Goal: Task Accomplishment & Management: Manage account settings

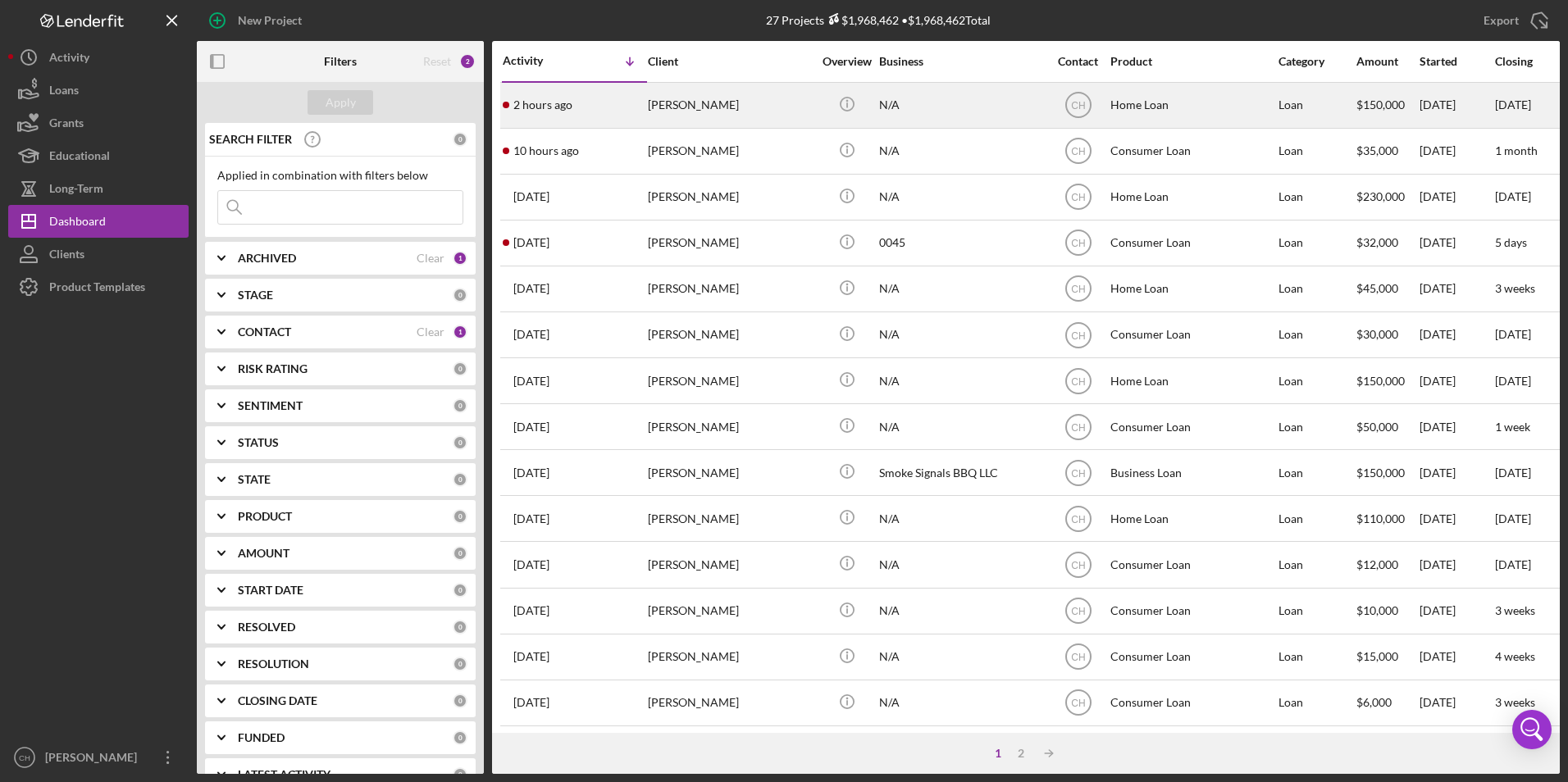
click at [720, 93] on div "[PERSON_NAME]" at bounding box center [729, 104] width 164 height 43
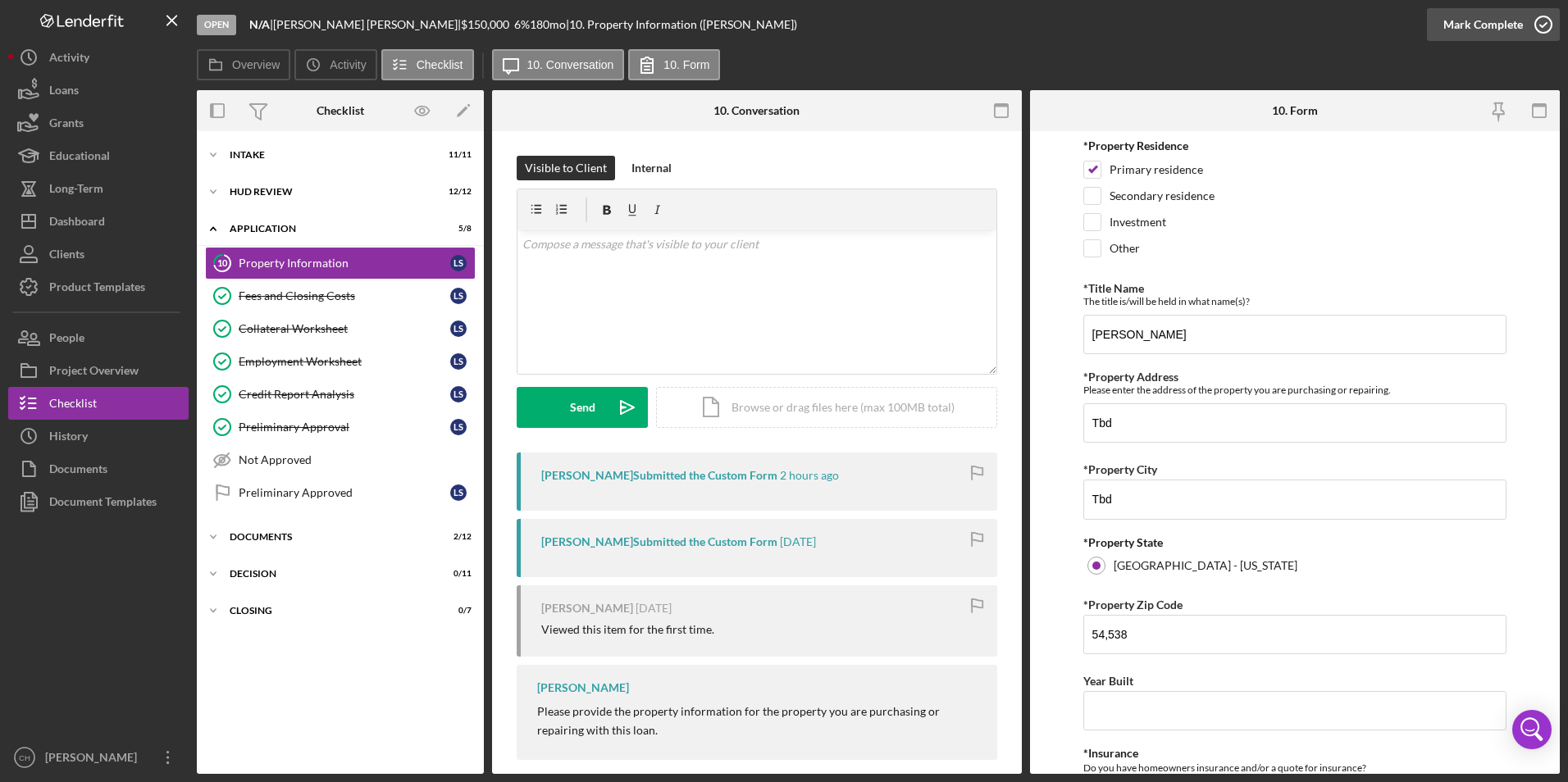
click at [1478, 18] on div "Mark Complete" at bounding box center [1483, 24] width 80 height 32
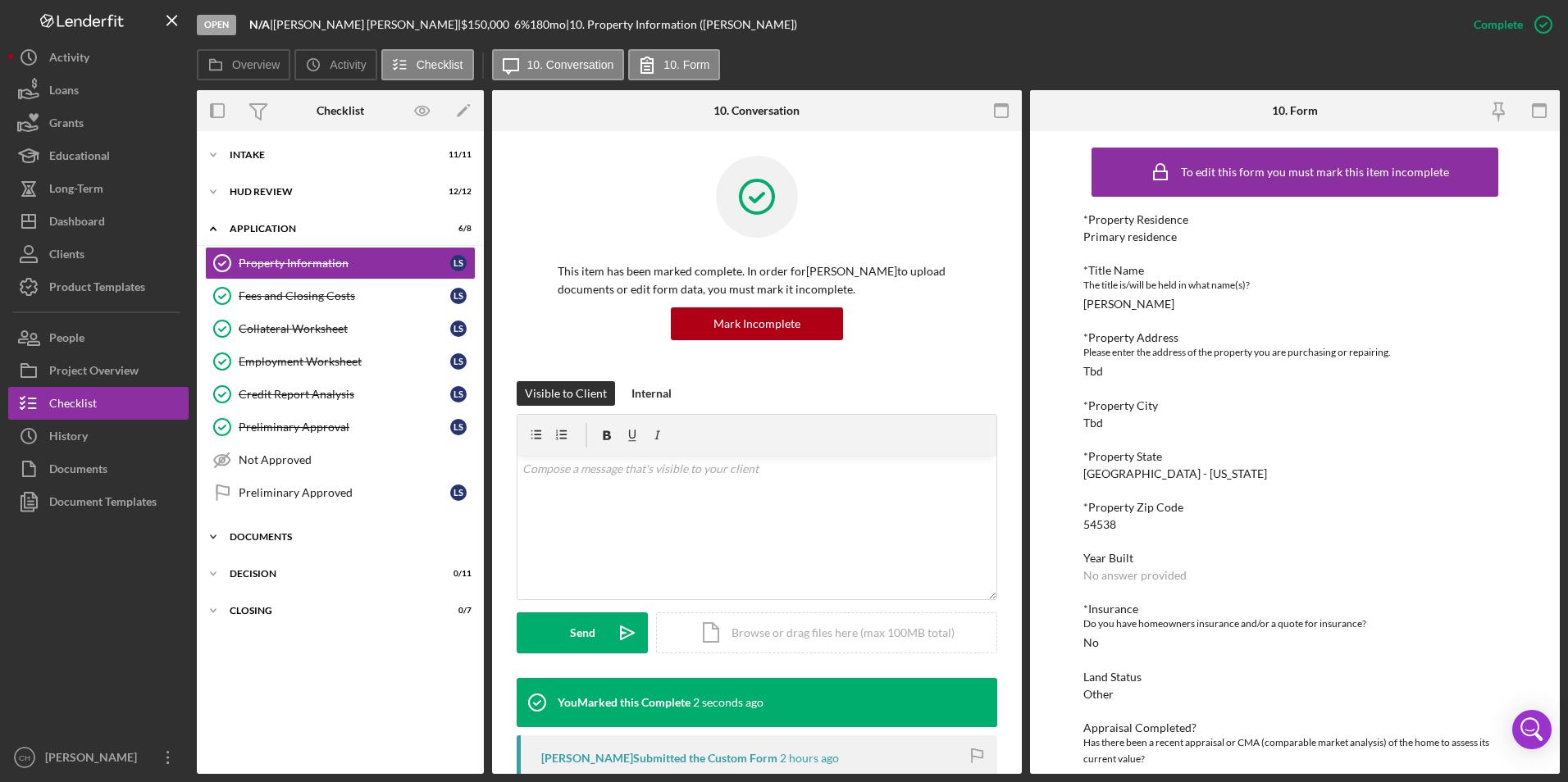
click at [277, 533] on div "Documents" at bounding box center [346, 537] width 234 height 10
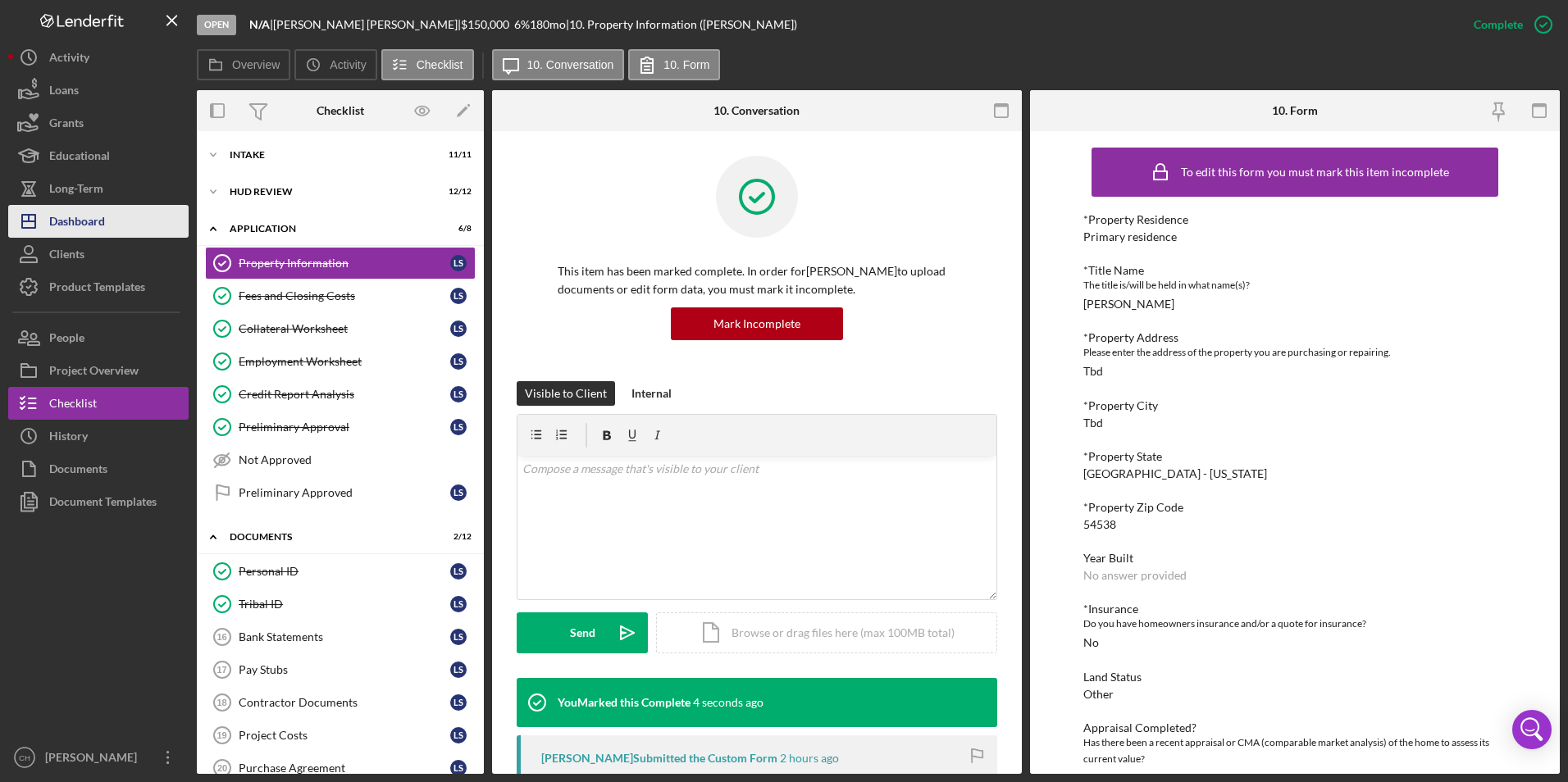
click at [92, 228] on div "Dashboard" at bounding box center [77, 224] width 55 height 37
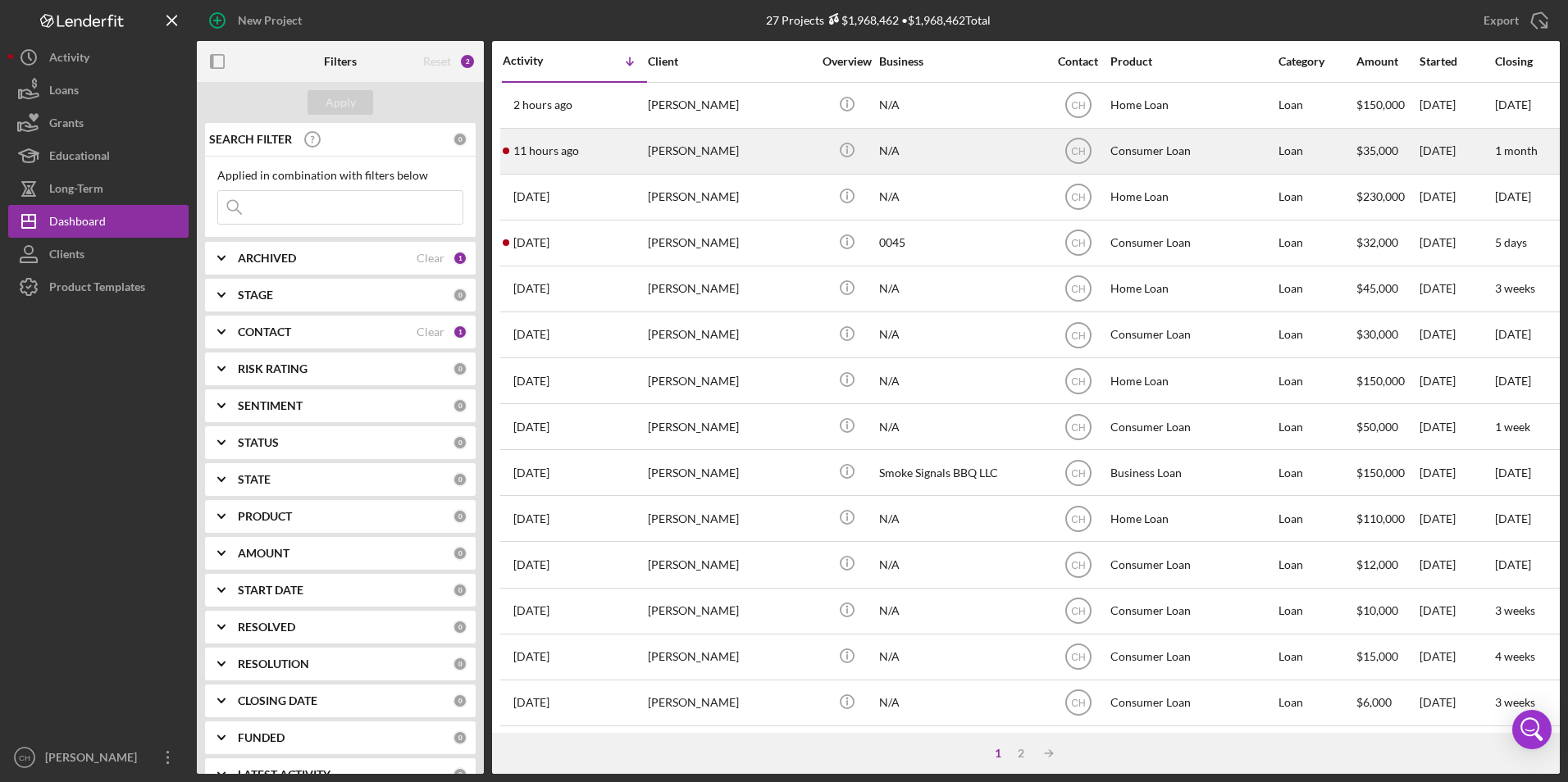
click at [677, 146] on div "[PERSON_NAME]" at bounding box center [729, 151] width 164 height 43
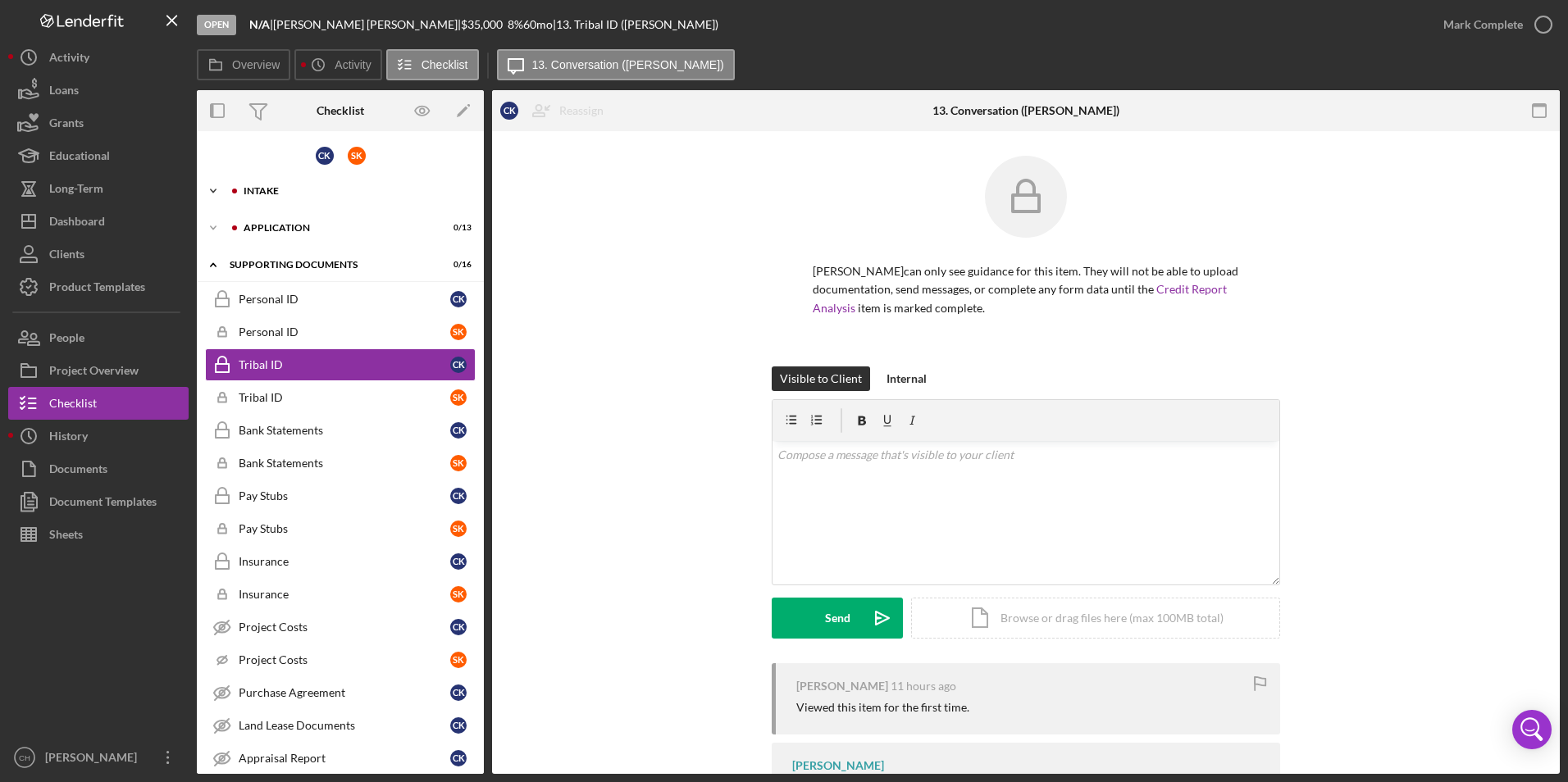
click at [287, 197] on div "Icon/Expander Intake 9 / 10" at bounding box center [340, 190] width 287 height 32
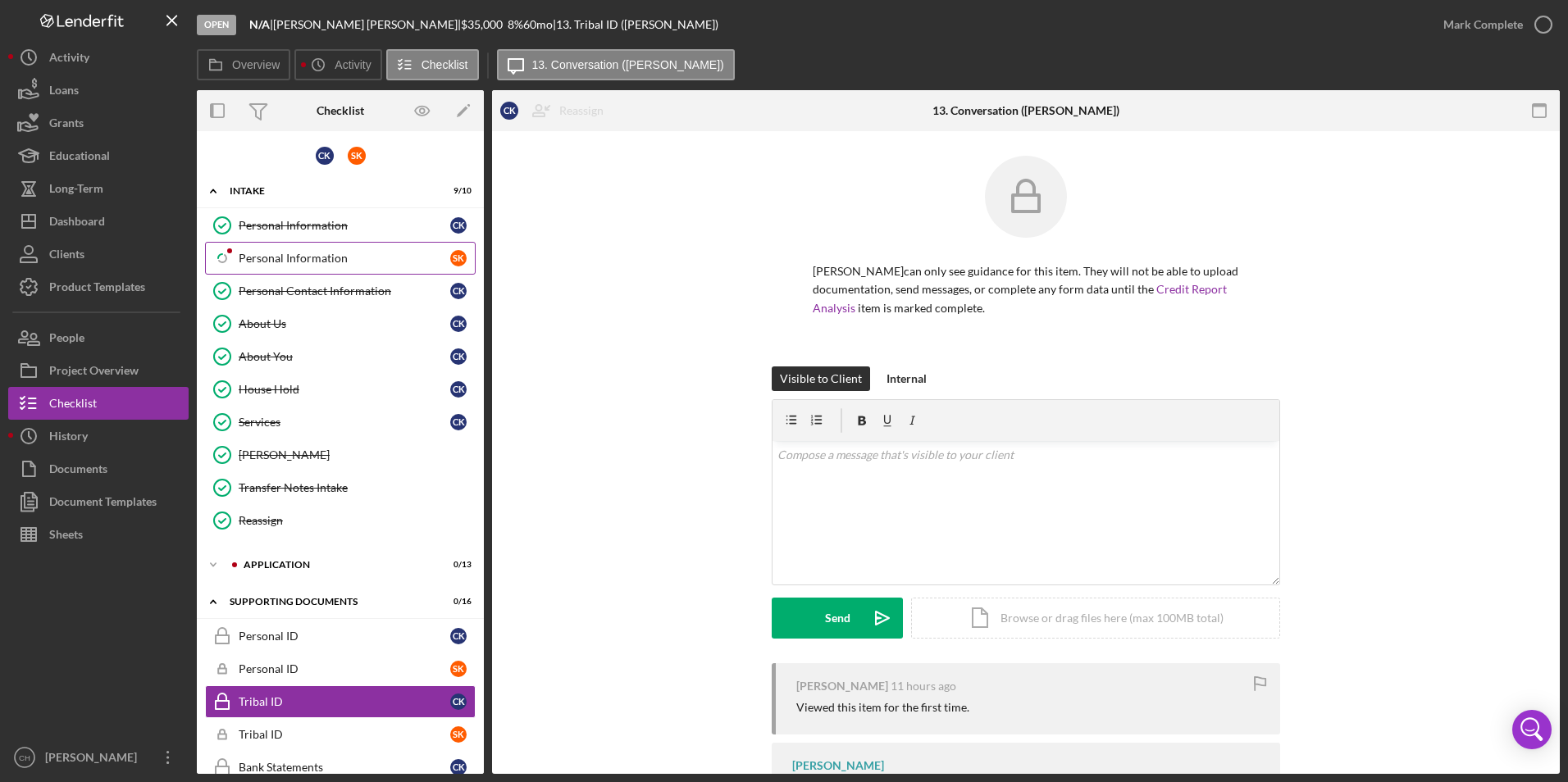
click at [286, 254] on div "Personal Information" at bounding box center [344, 258] width 212 height 13
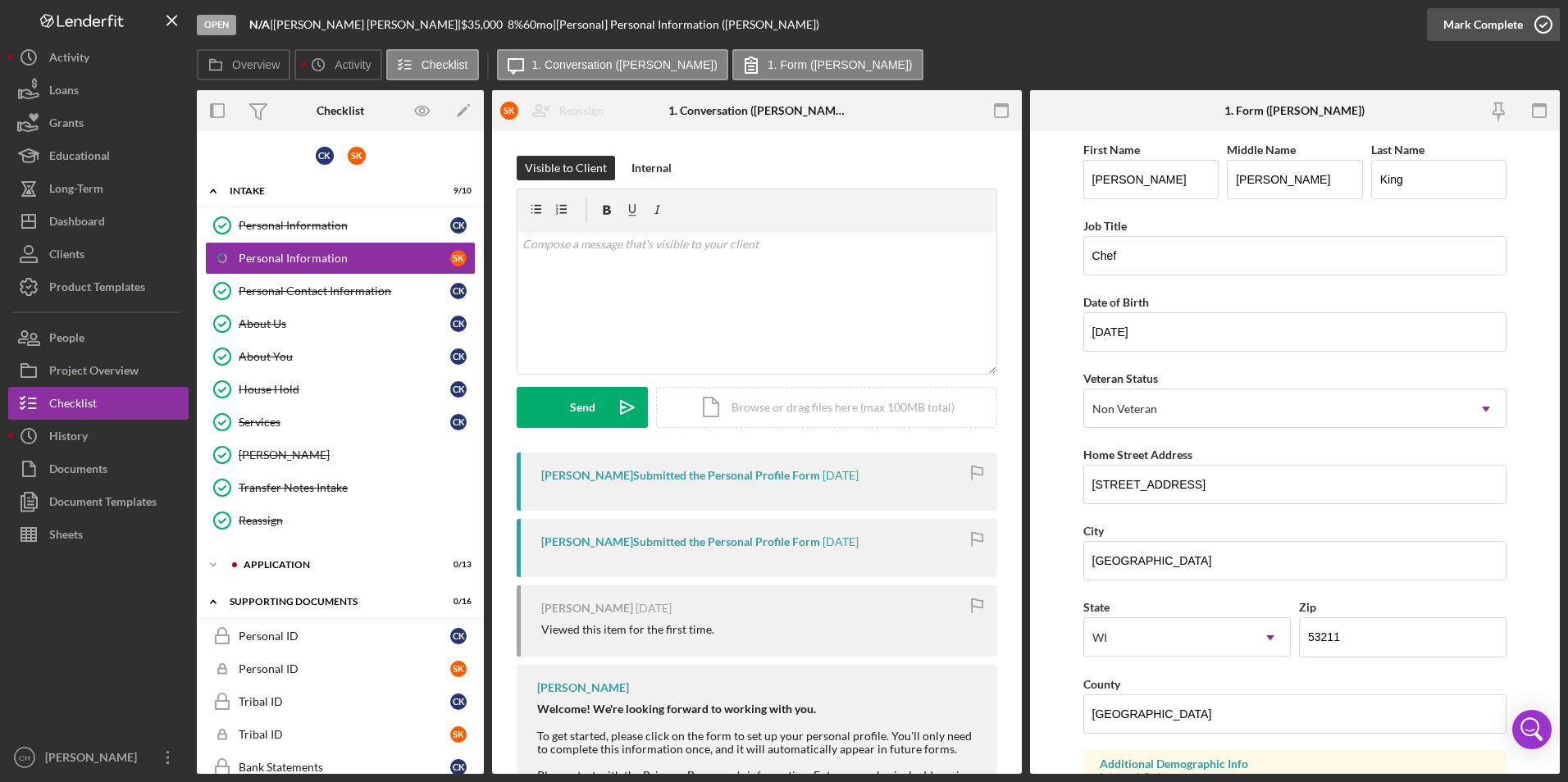
click at [1475, 26] on div "Mark Complete" at bounding box center [1483, 24] width 80 height 32
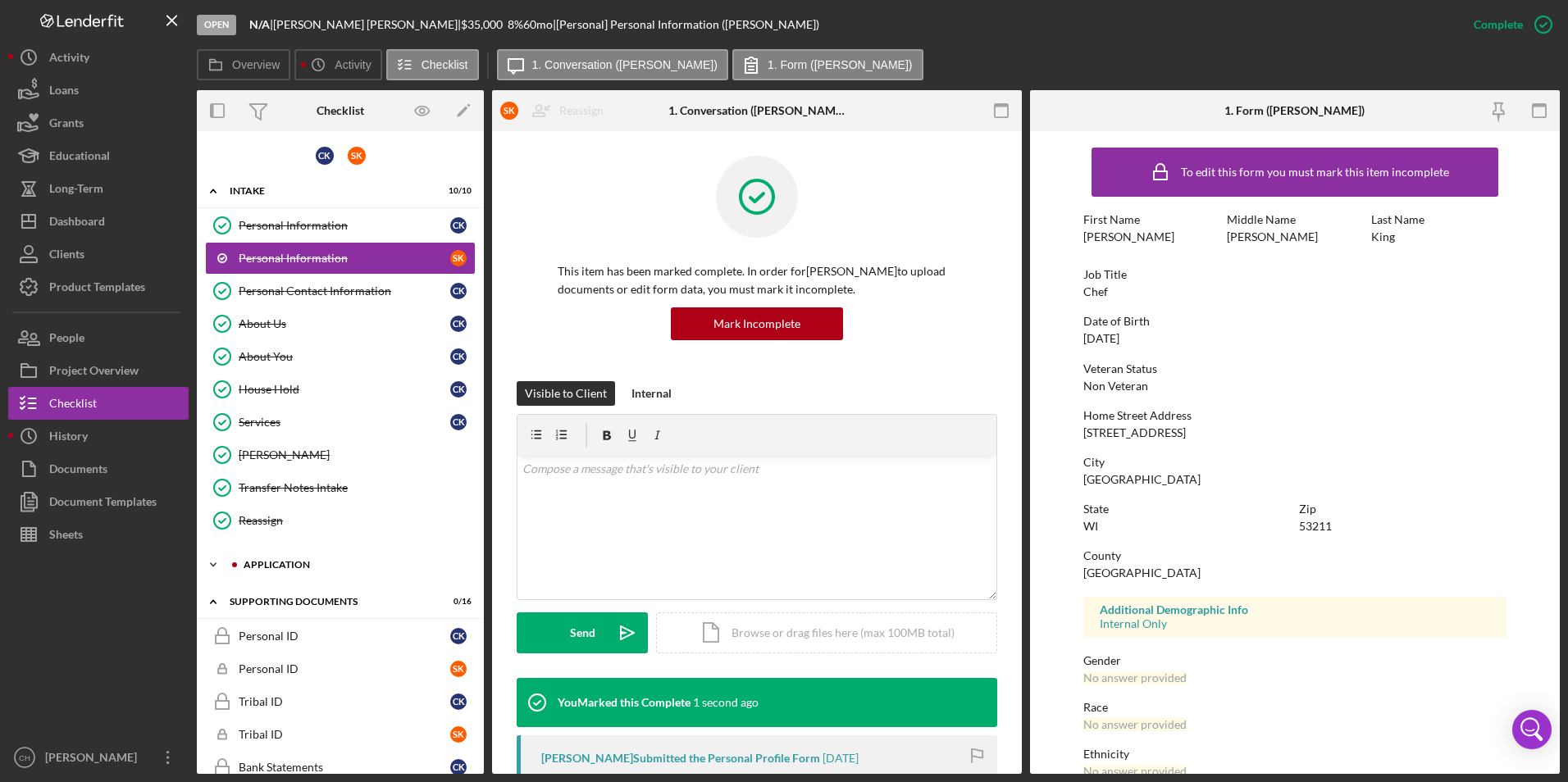
click at [288, 558] on div "Icon/Expander Application 0 / 13" at bounding box center [340, 564] width 287 height 32
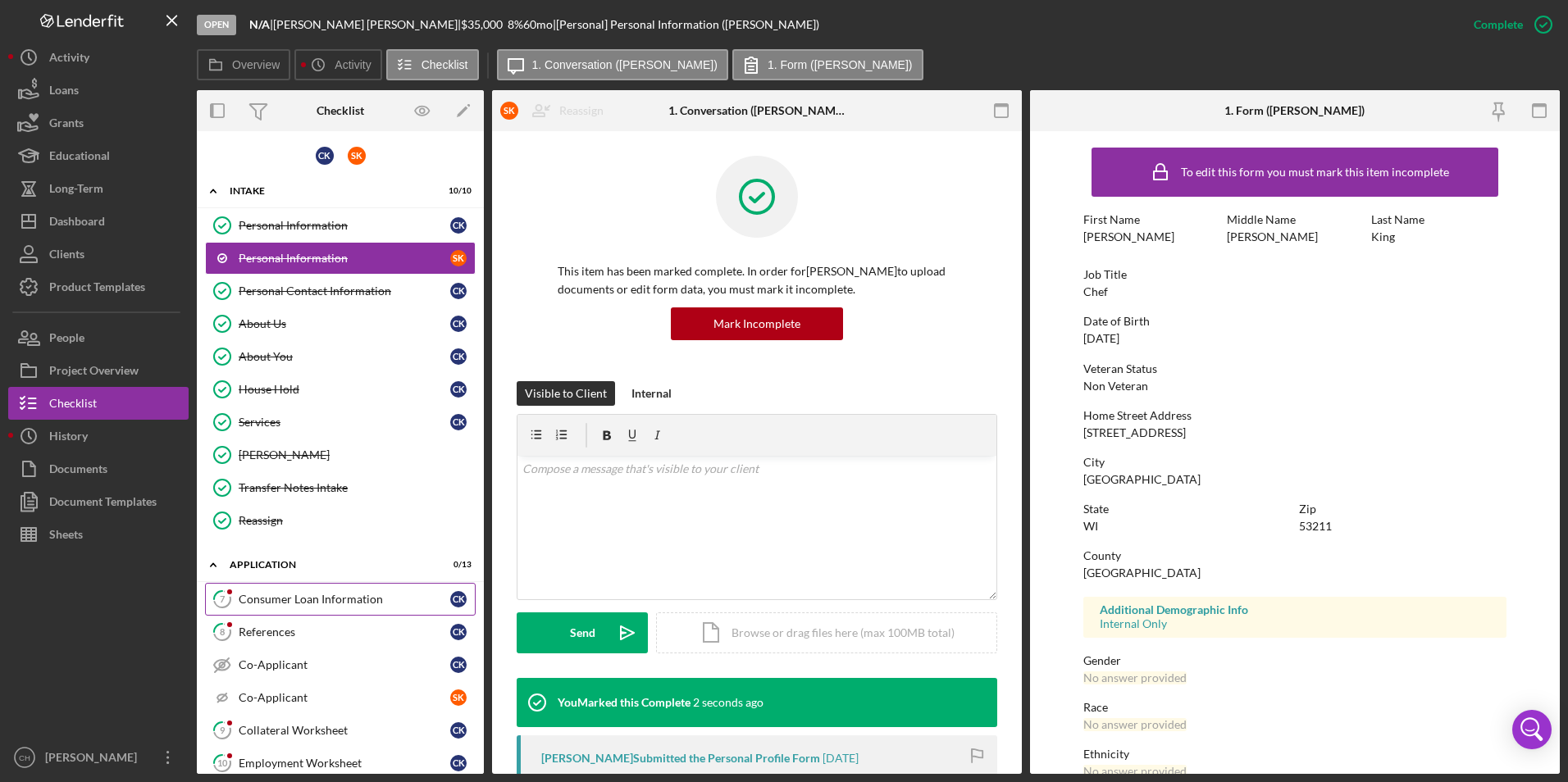
click at [293, 588] on link "7 Consumer Loan Information C K" at bounding box center [340, 599] width 271 height 32
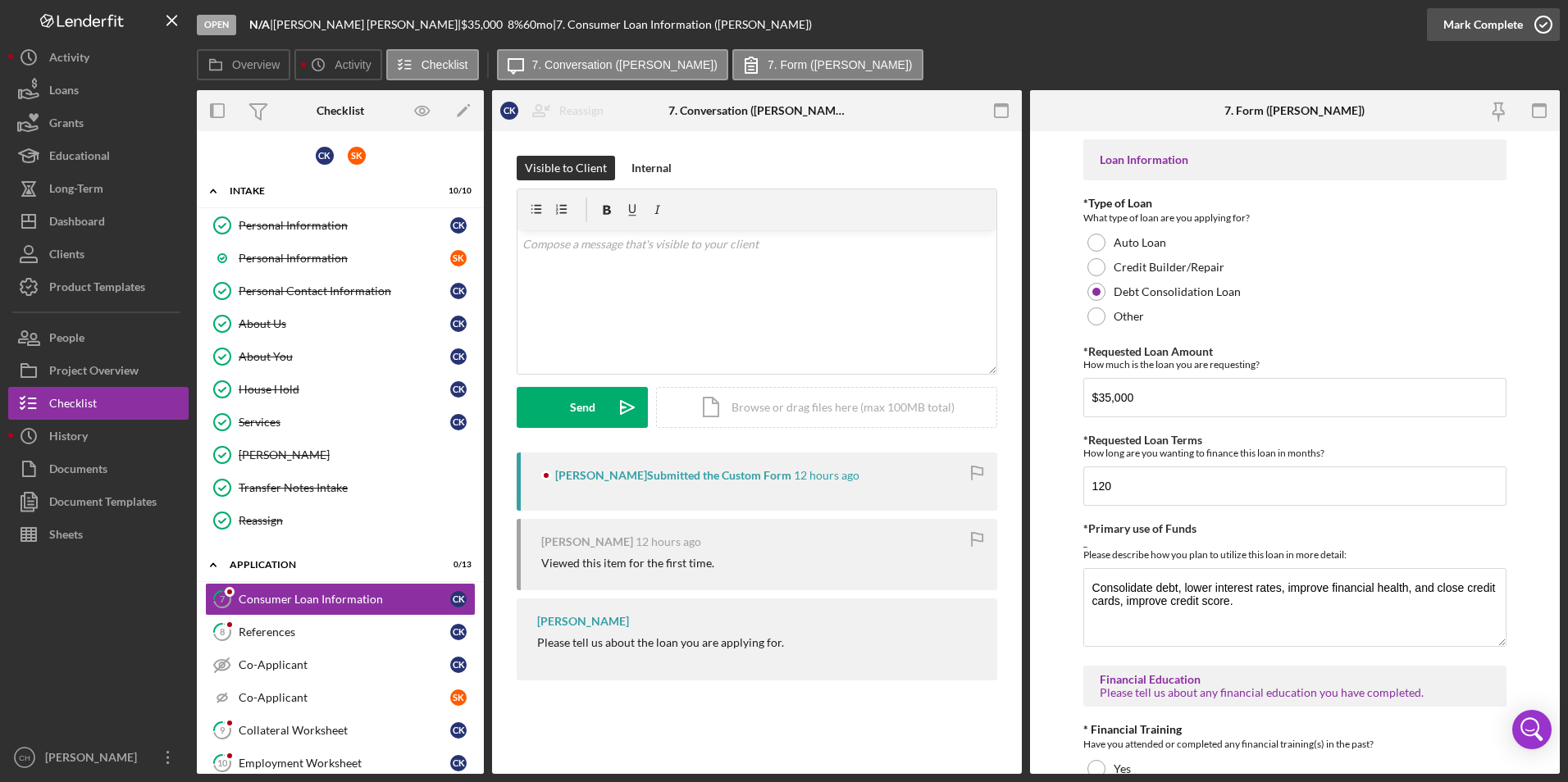
click at [1451, 23] on div "Mark Complete" at bounding box center [1483, 24] width 80 height 32
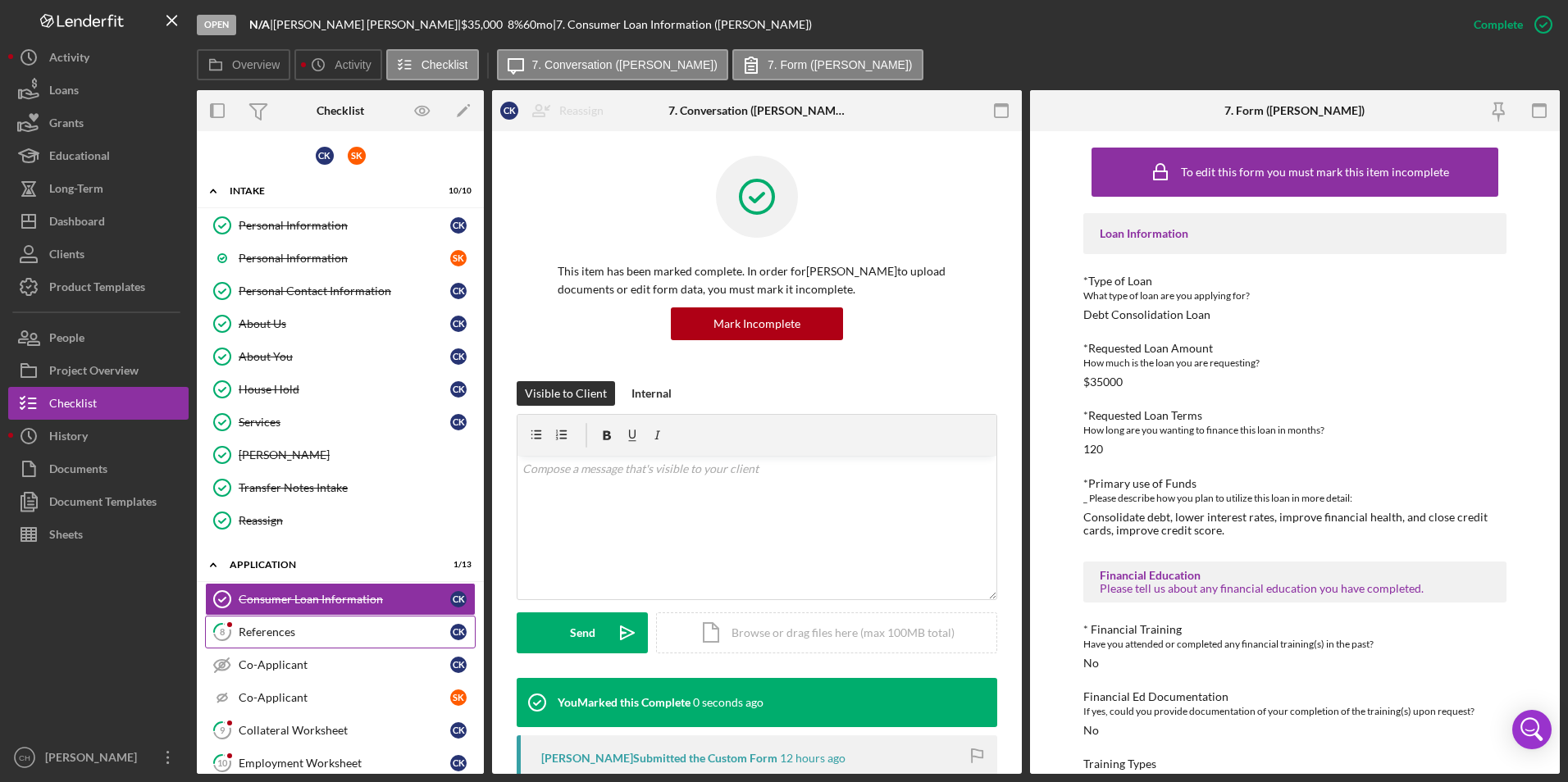
click at [346, 635] on div "References" at bounding box center [344, 632] width 212 height 13
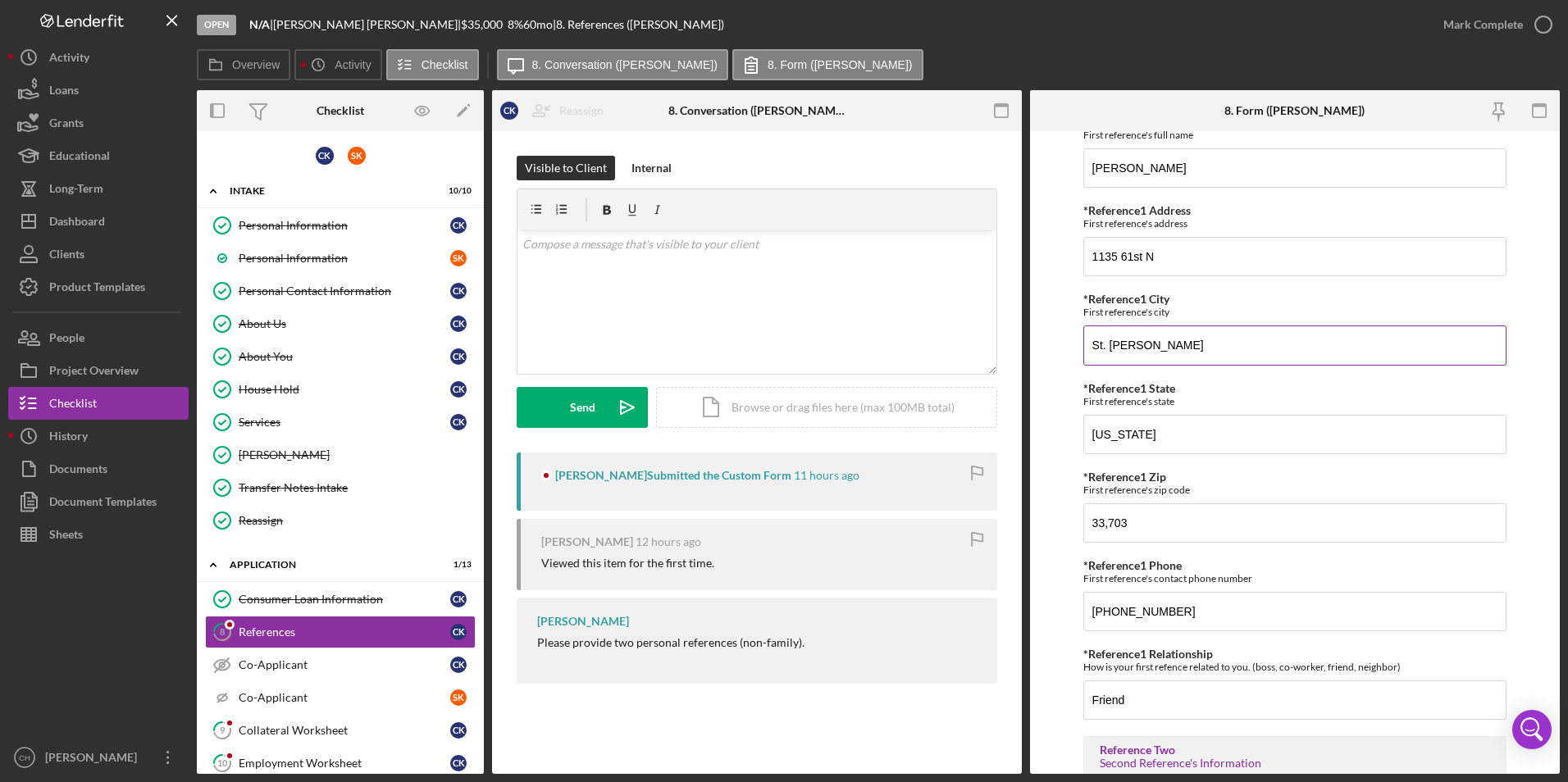
scroll to position [82, 0]
click at [1482, 24] on div "Mark Complete" at bounding box center [1483, 24] width 80 height 32
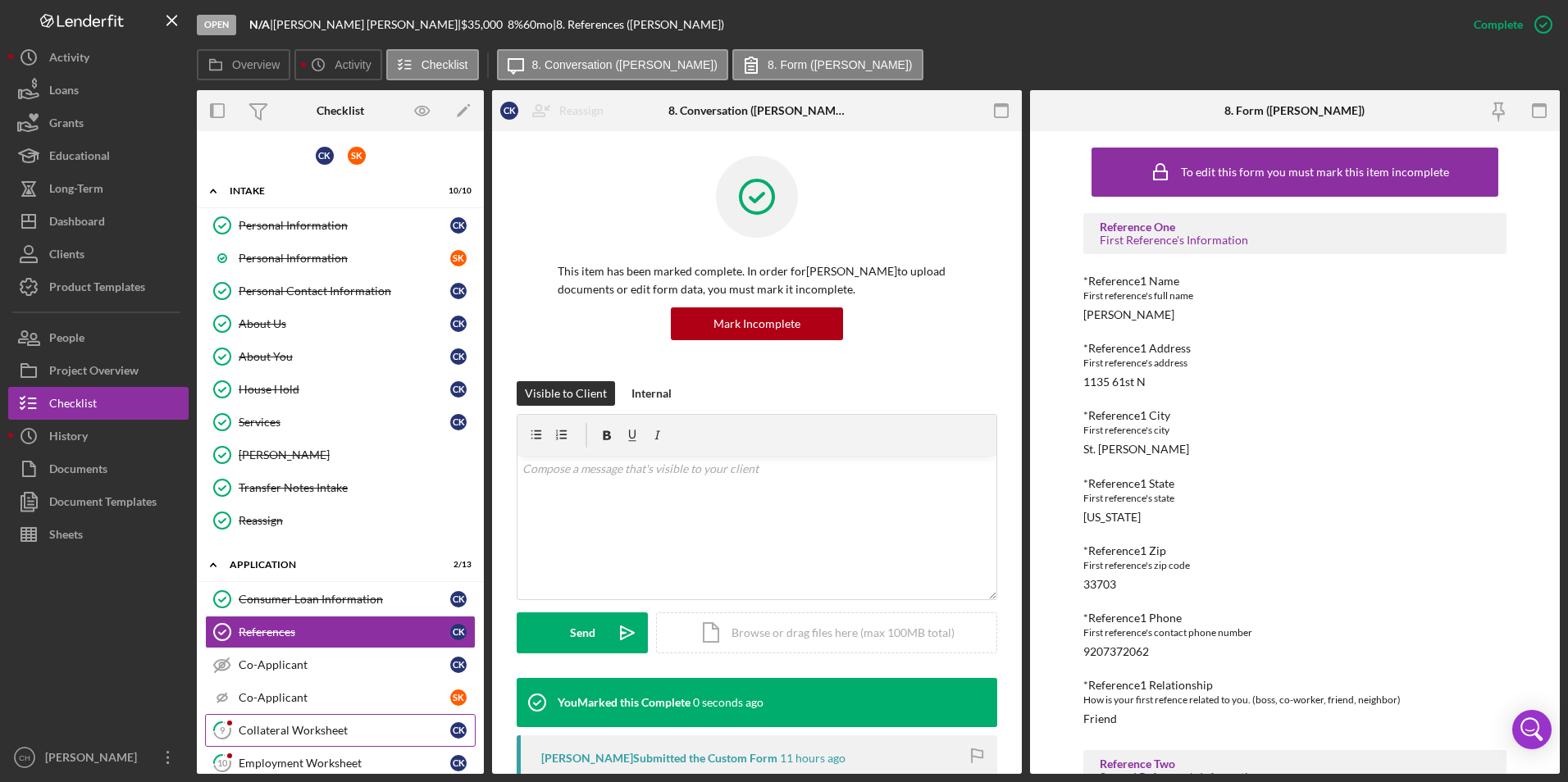
click at [277, 730] on div "Collateral Worksheet" at bounding box center [344, 730] width 212 height 13
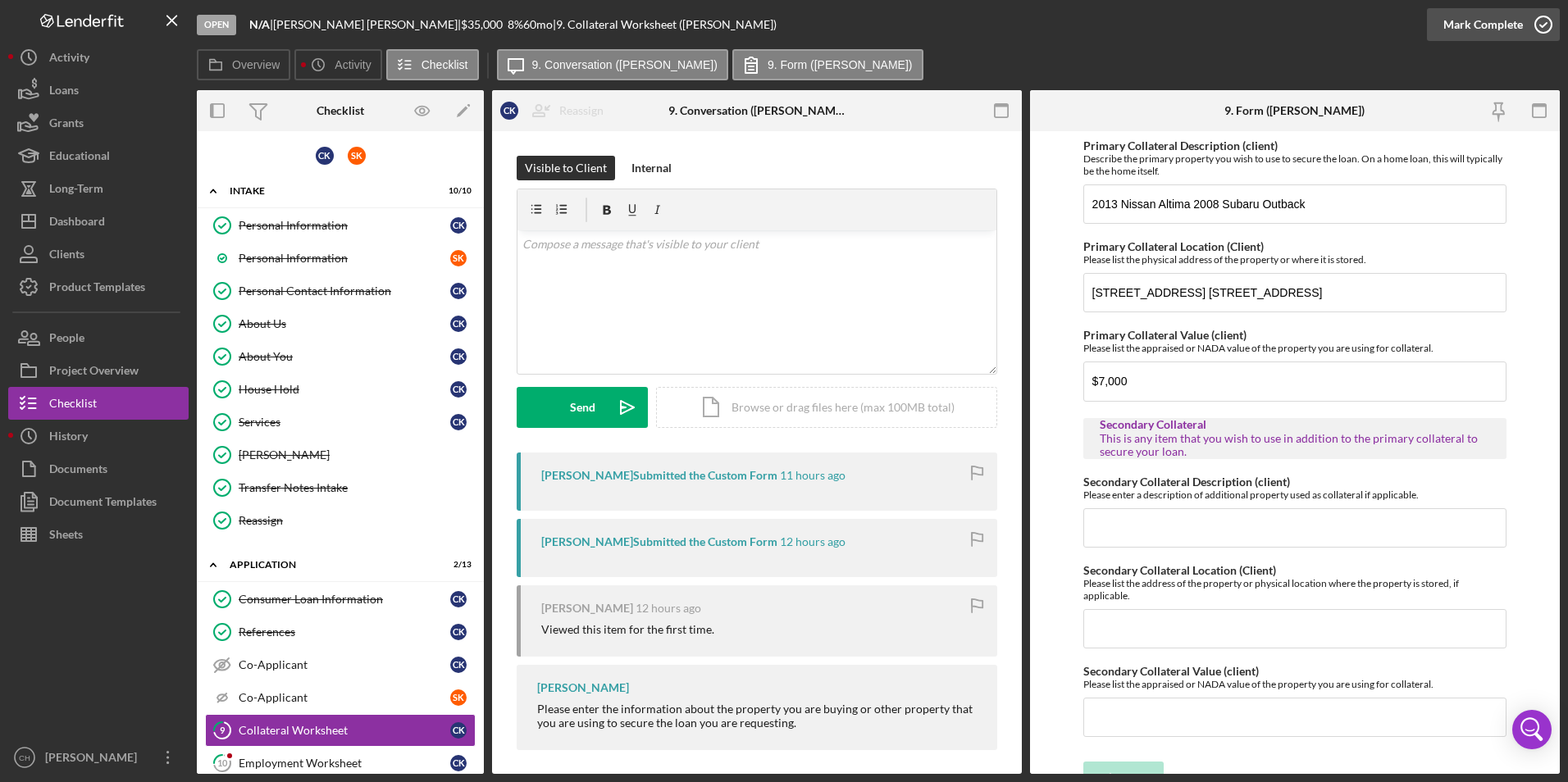
click at [1464, 28] on div "Mark Complete" at bounding box center [1483, 24] width 80 height 32
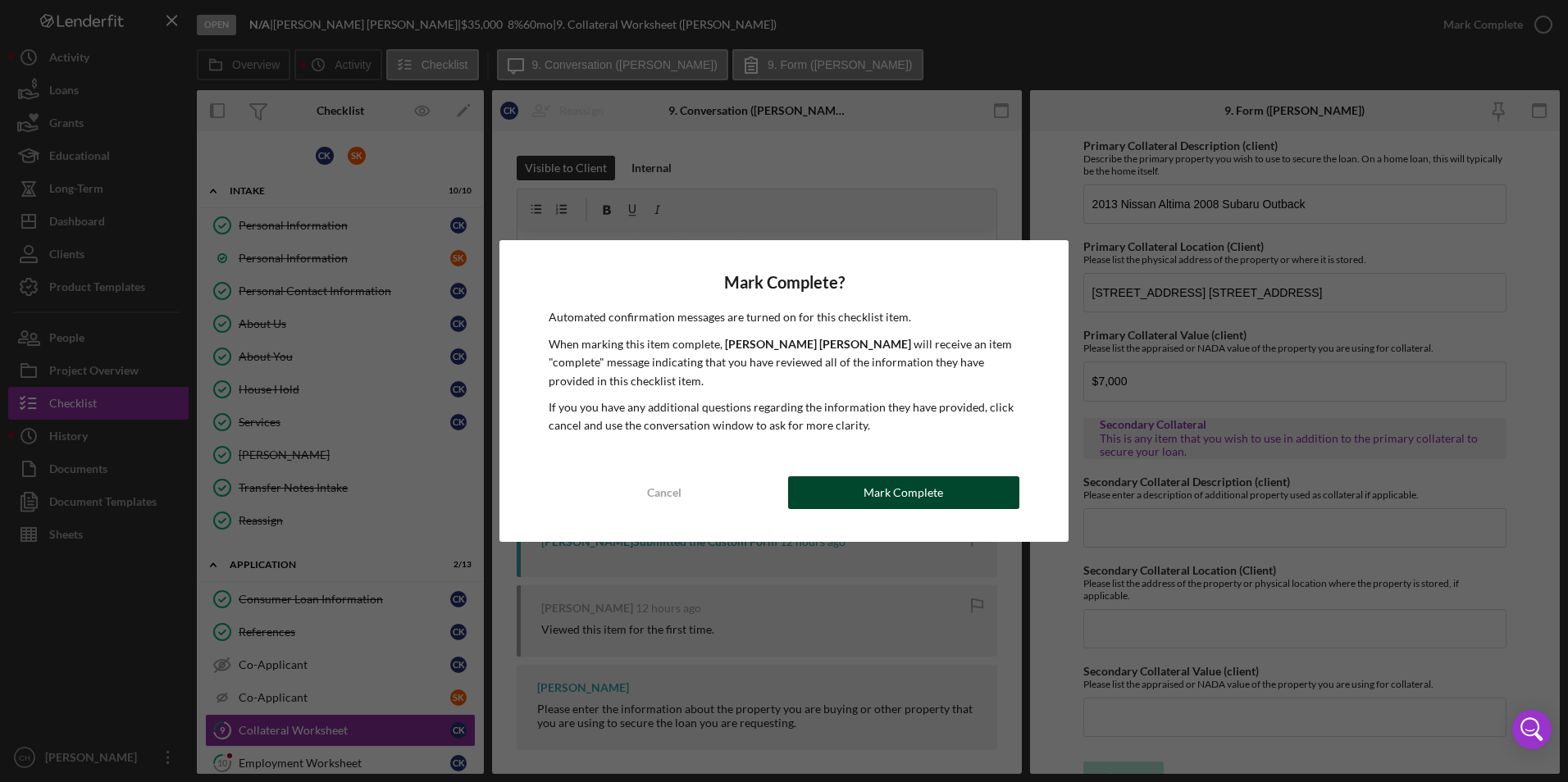
click at [907, 505] on div "Mark Complete" at bounding box center [903, 492] width 80 height 32
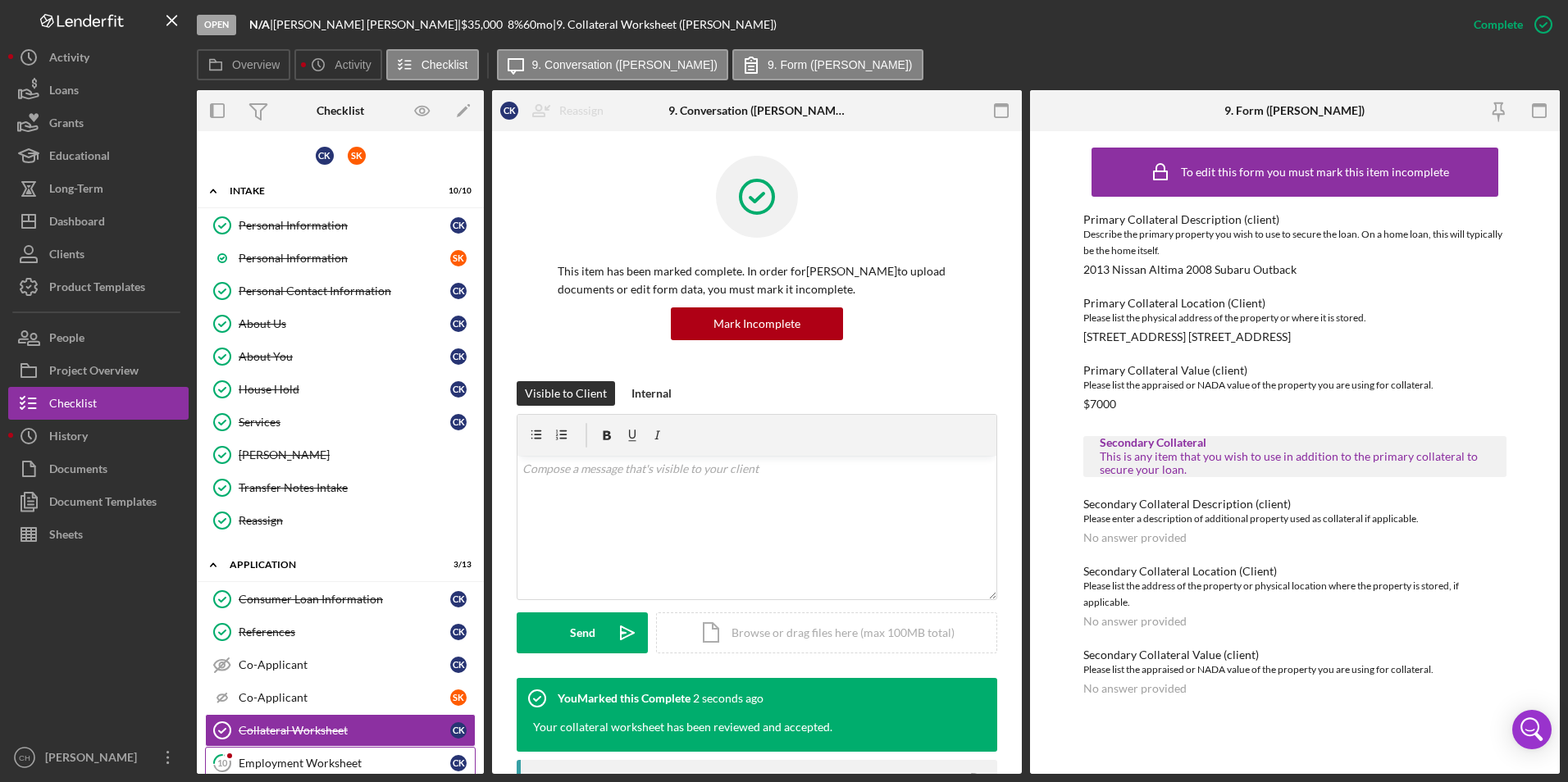
click at [247, 762] on div "Employment Worksheet" at bounding box center [344, 764] width 212 height 13
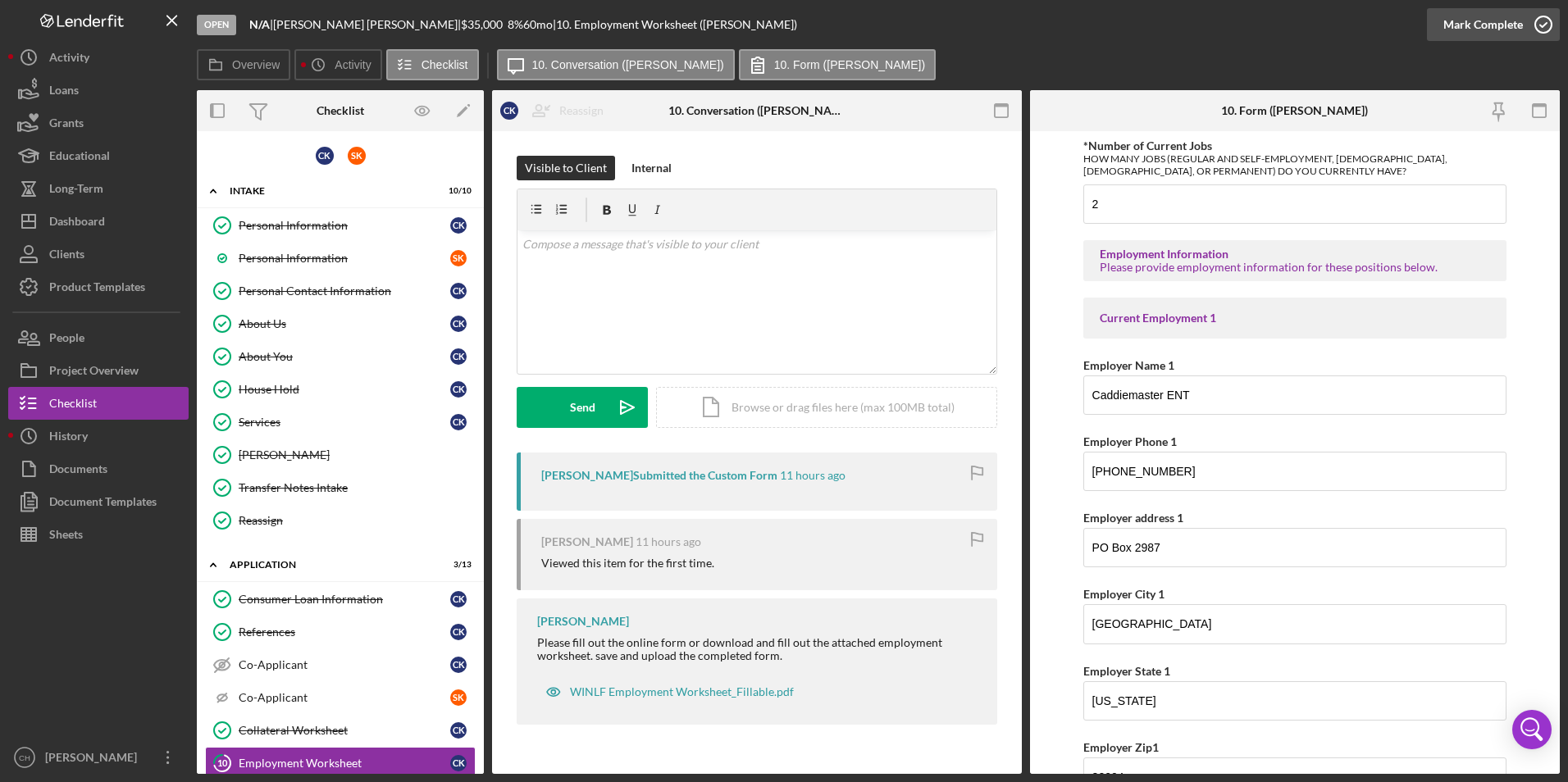
click at [1470, 16] on div "Mark Complete" at bounding box center [1483, 24] width 80 height 32
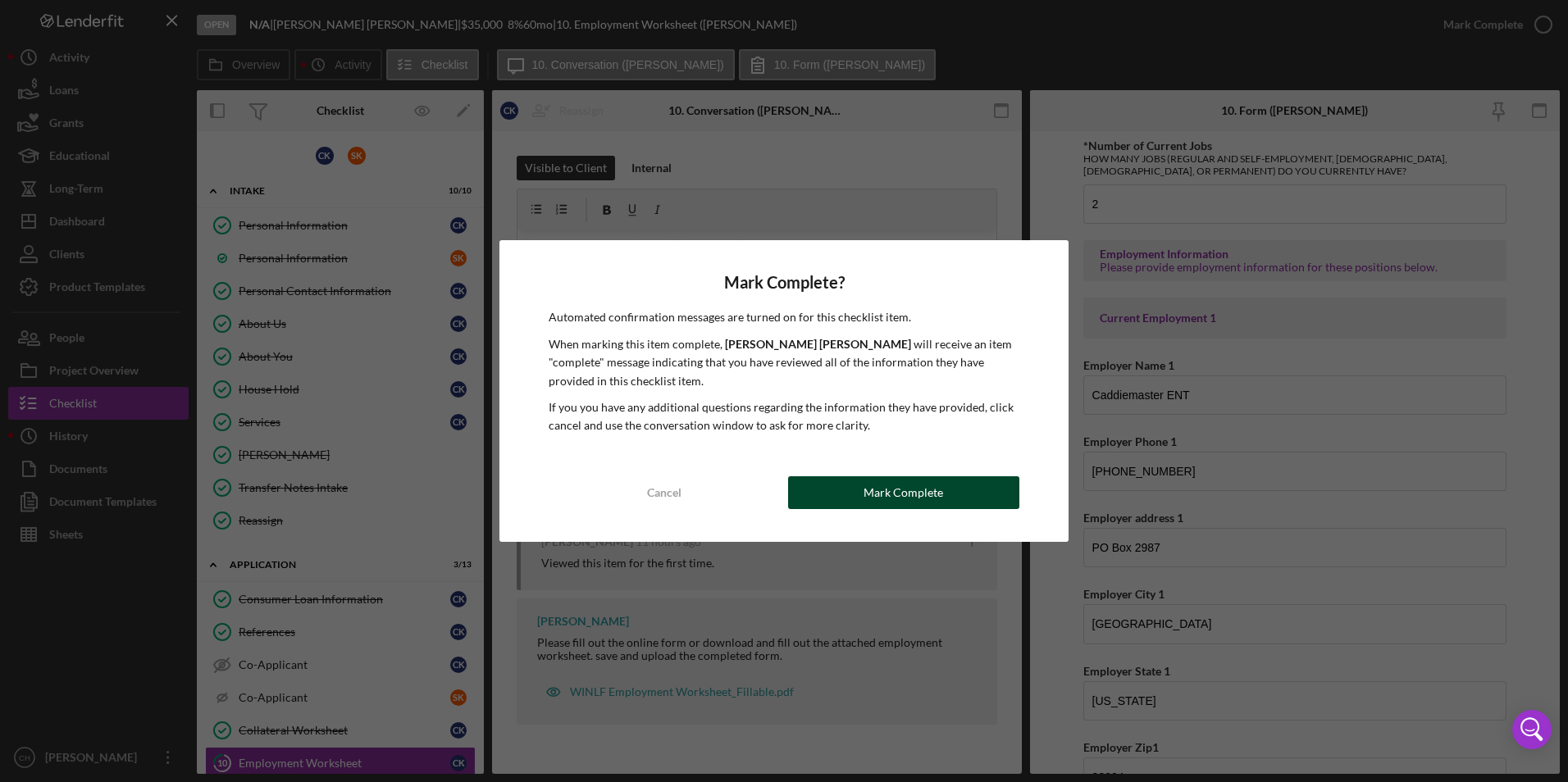
click at [869, 488] on div "Mark Complete" at bounding box center [903, 492] width 80 height 32
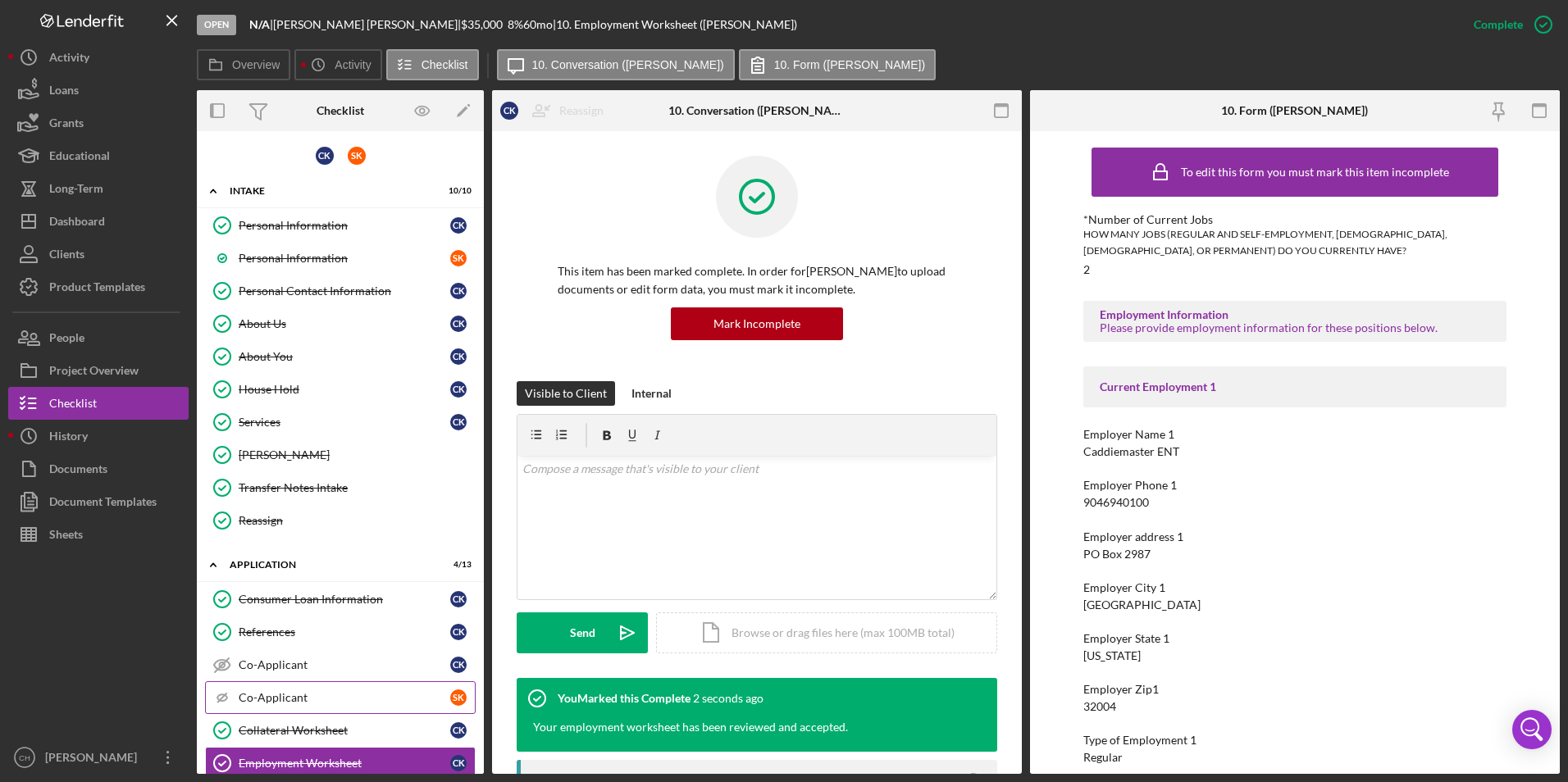
click at [270, 698] on div "Co-Applicant" at bounding box center [344, 698] width 212 height 13
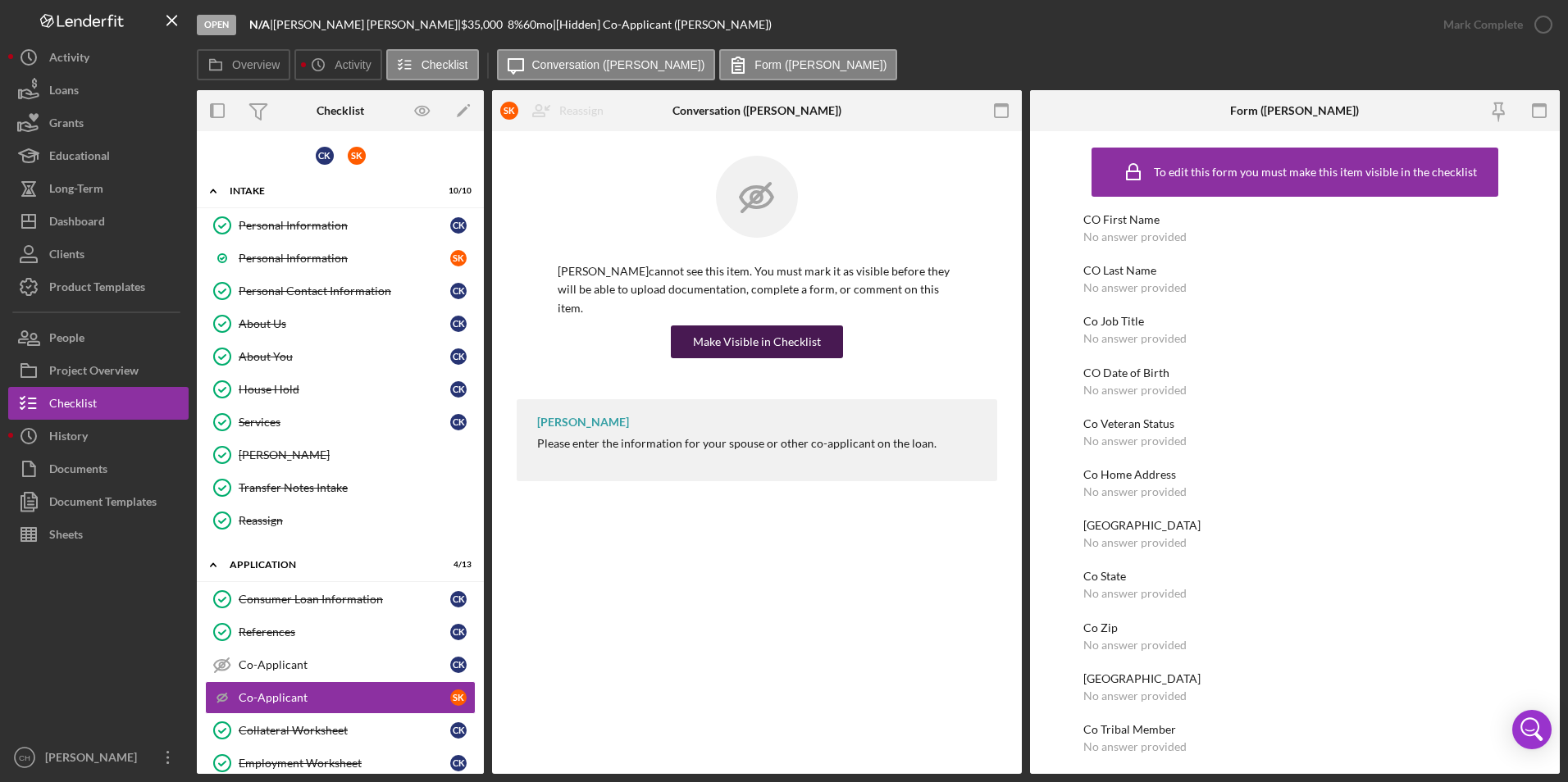
click at [728, 329] on div "Make Visible in Checklist" at bounding box center [757, 341] width 128 height 32
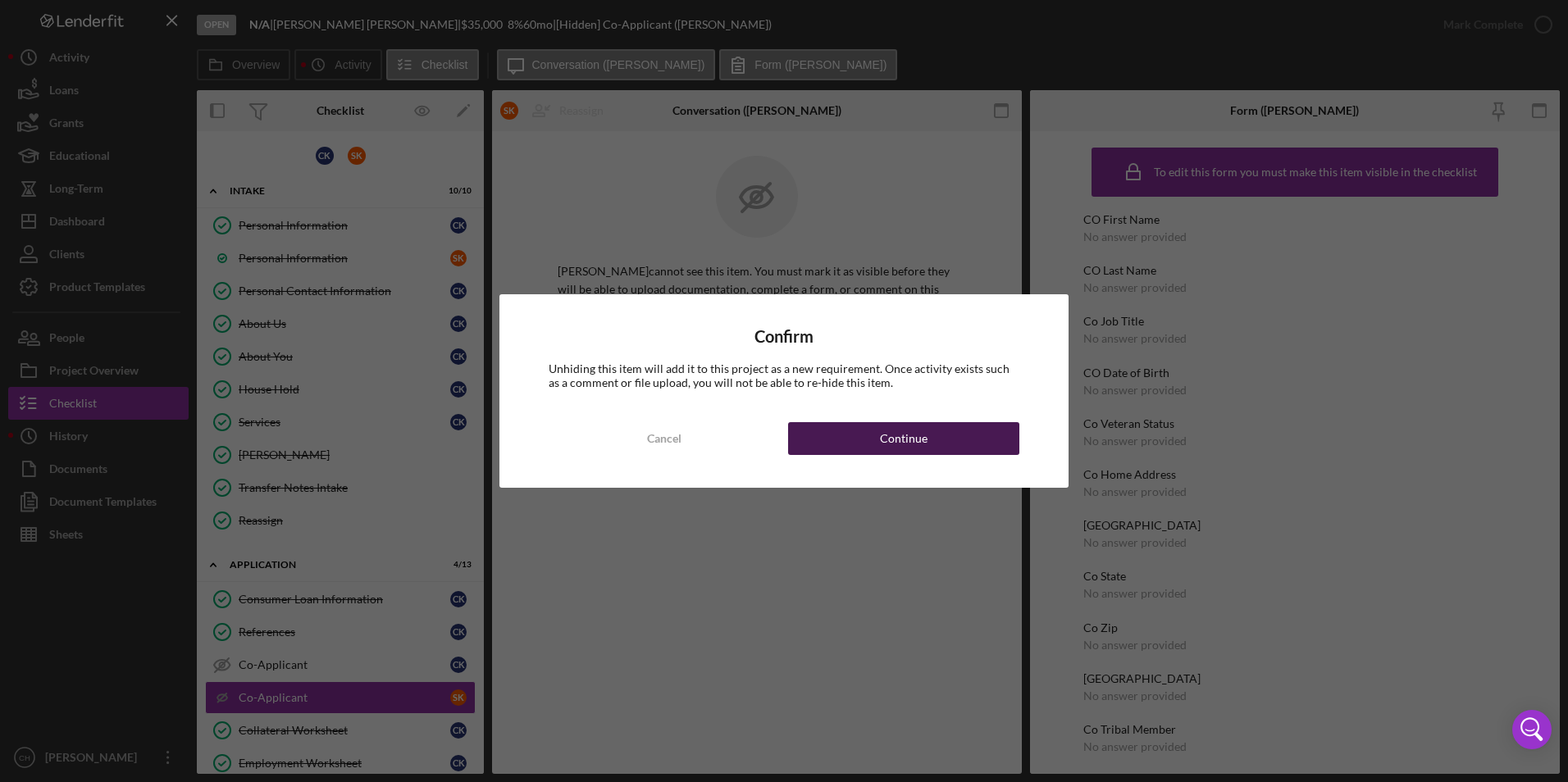
click at [887, 434] on div "Continue" at bounding box center [903, 438] width 47 height 32
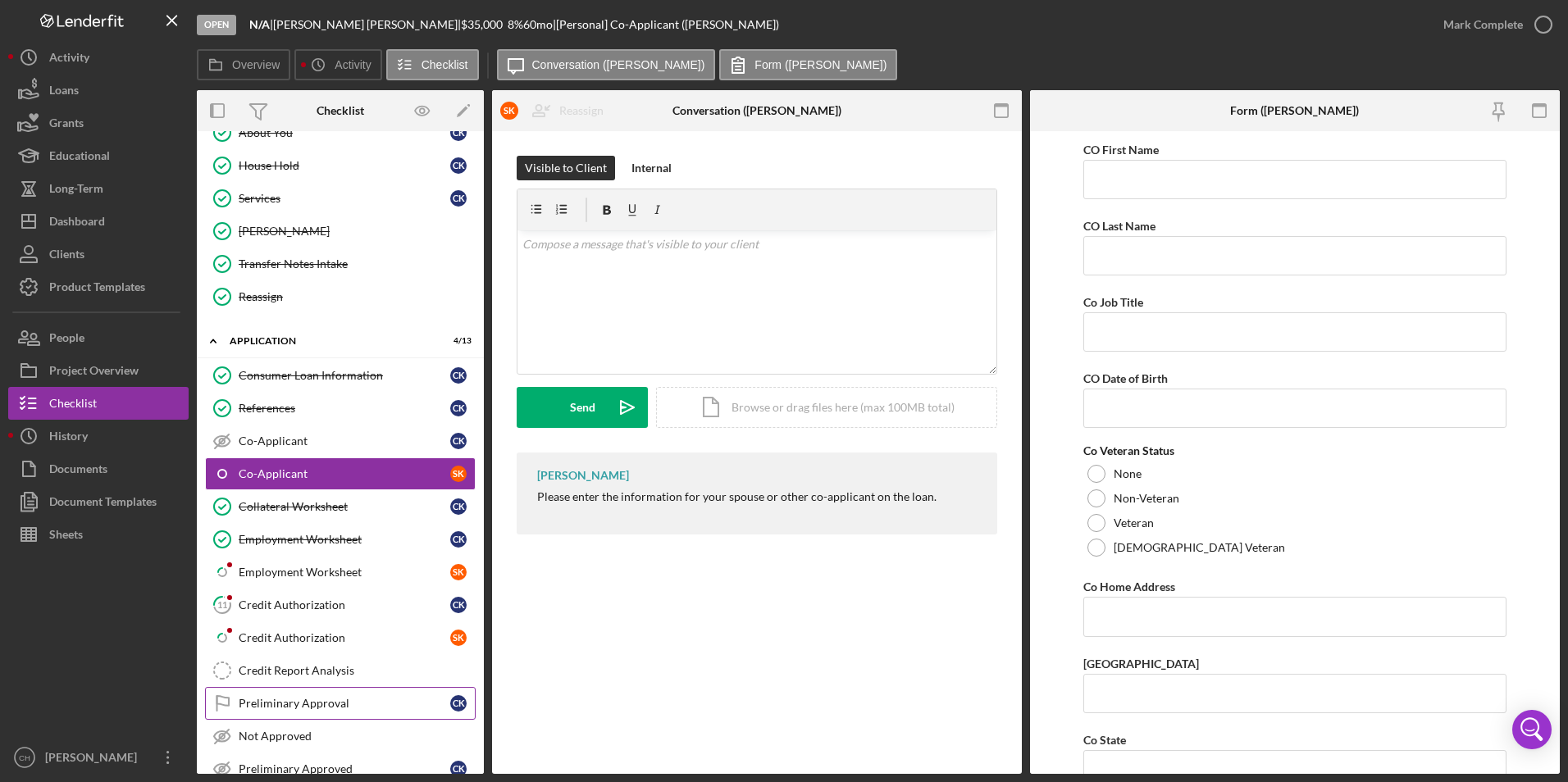
scroll to position [328, 0]
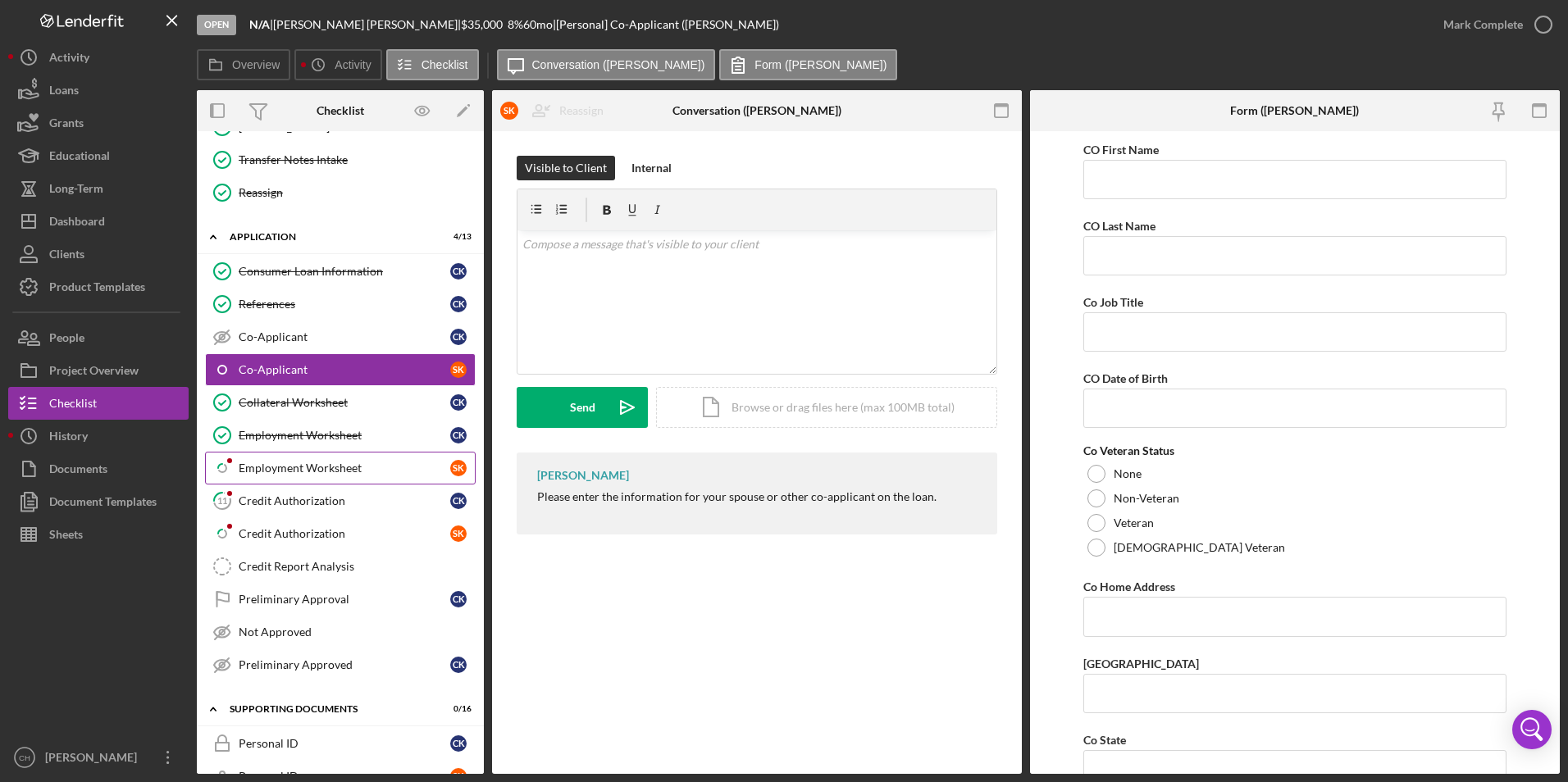
click at [313, 472] on div "Employment Worksheet" at bounding box center [344, 468] width 212 height 13
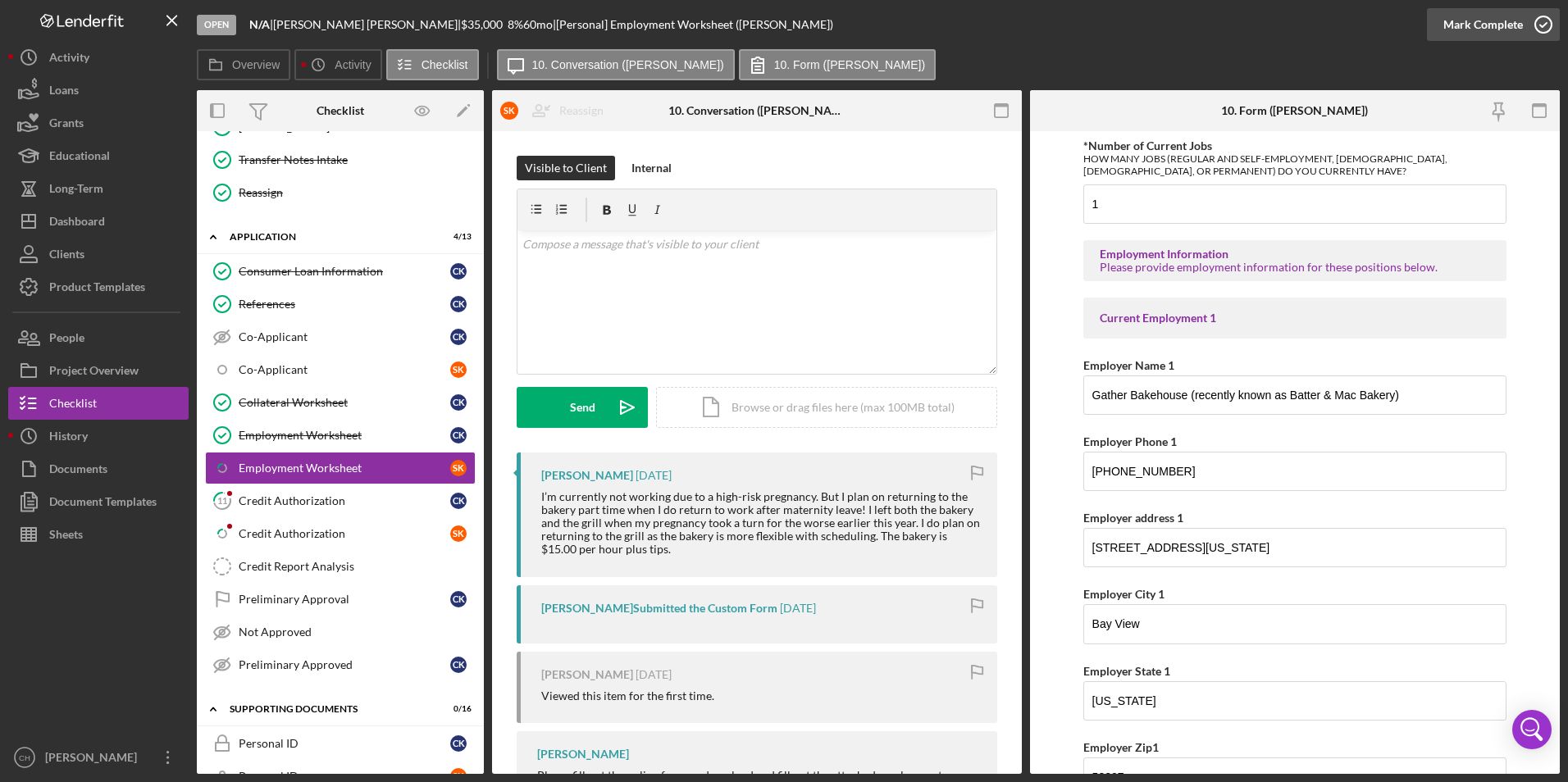
click at [1484, 37] on div "Mark Complete" at bounding box center [1483, 24] width 80 height 32
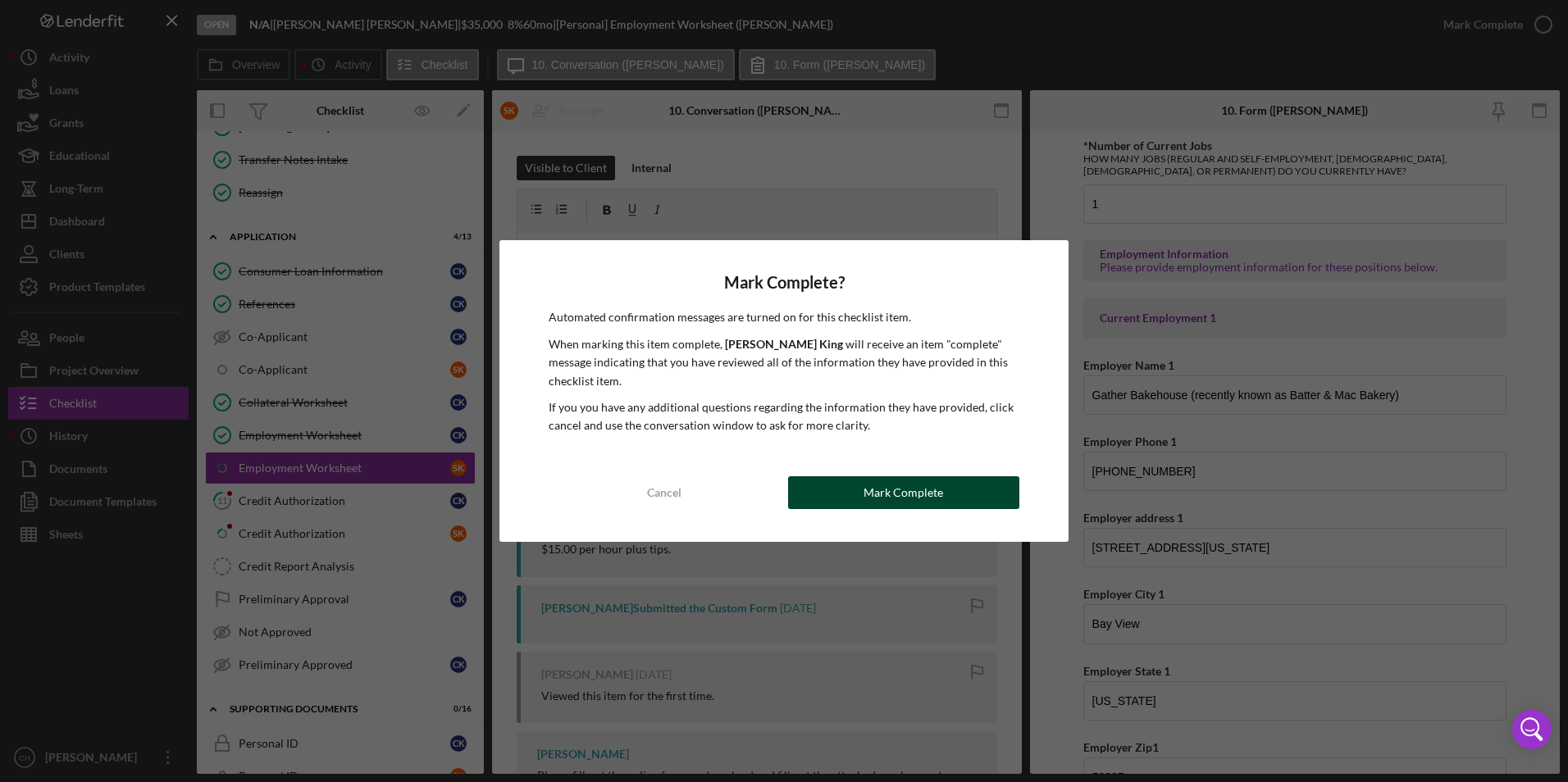
click at [924, 492] on div "Mark Complete" at bounding box center [903, 492] width 80 height 32
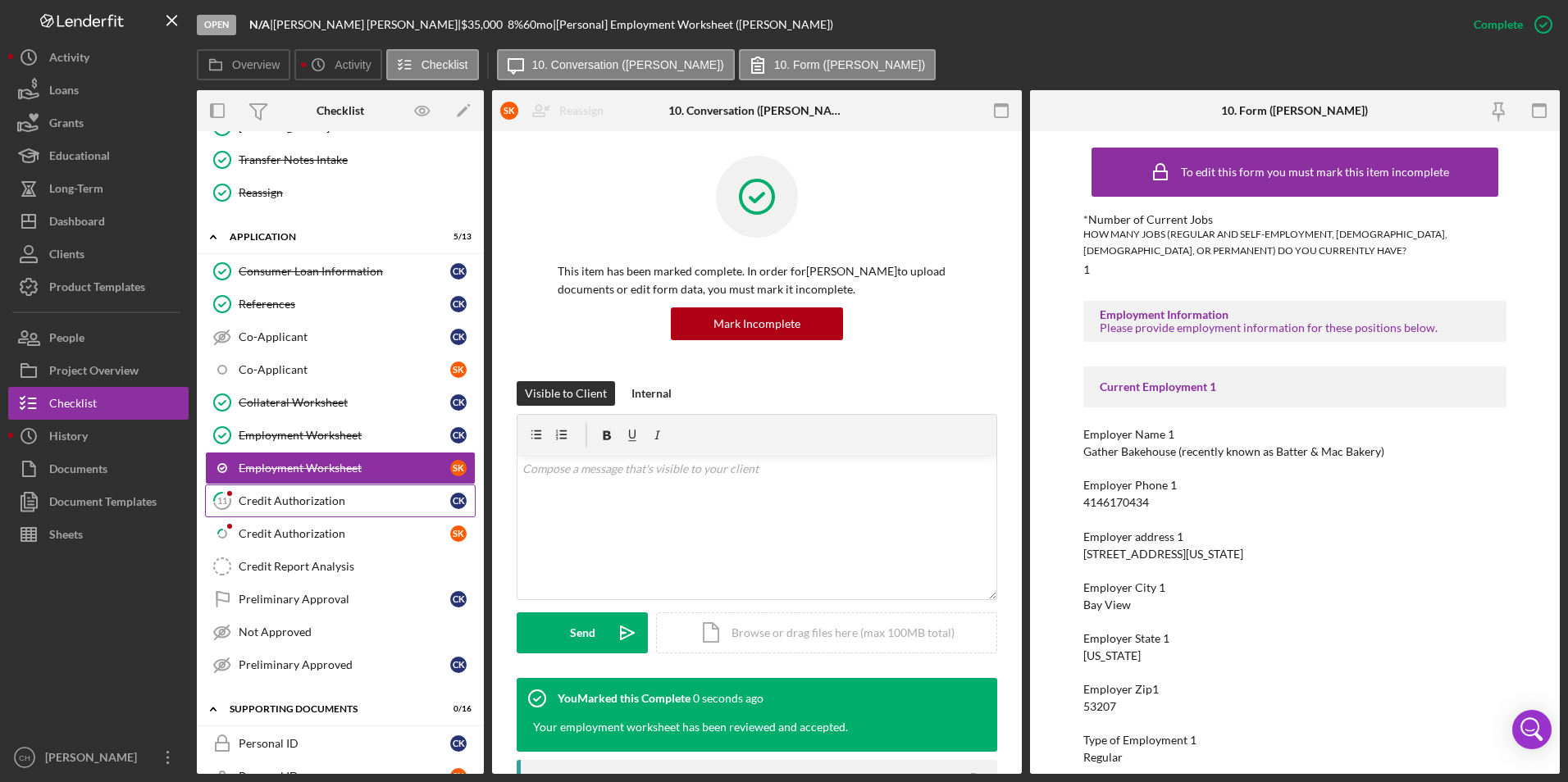
click at [314, 507] on div "Credit Authorization" at bounding box center [344, 501] width 212 height 13
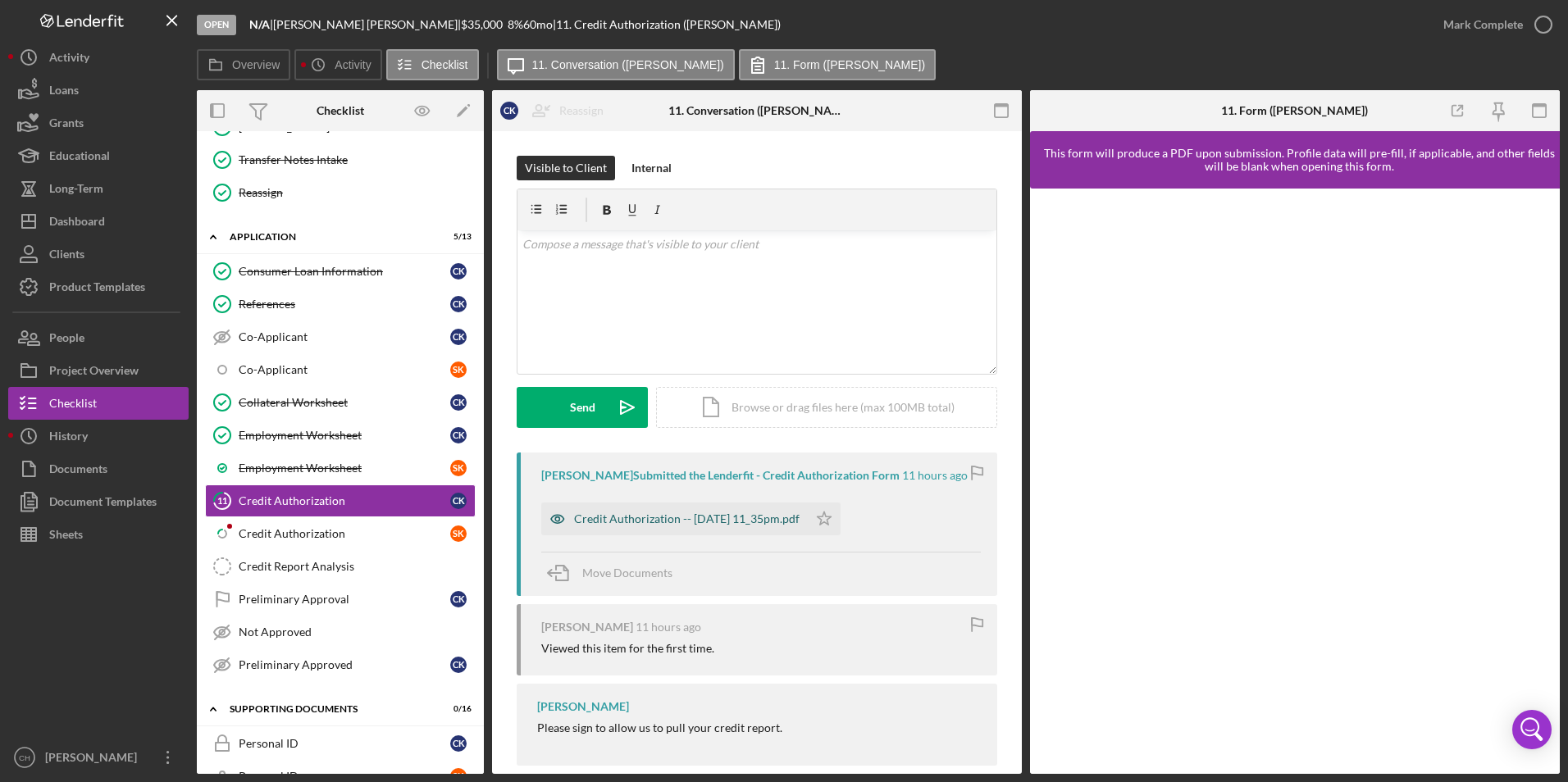
click at [690, 520] on div "Credit Authorization -- [DATE] 11_35pm.pdf" at bounding box center [687, 519] width 226 height 13
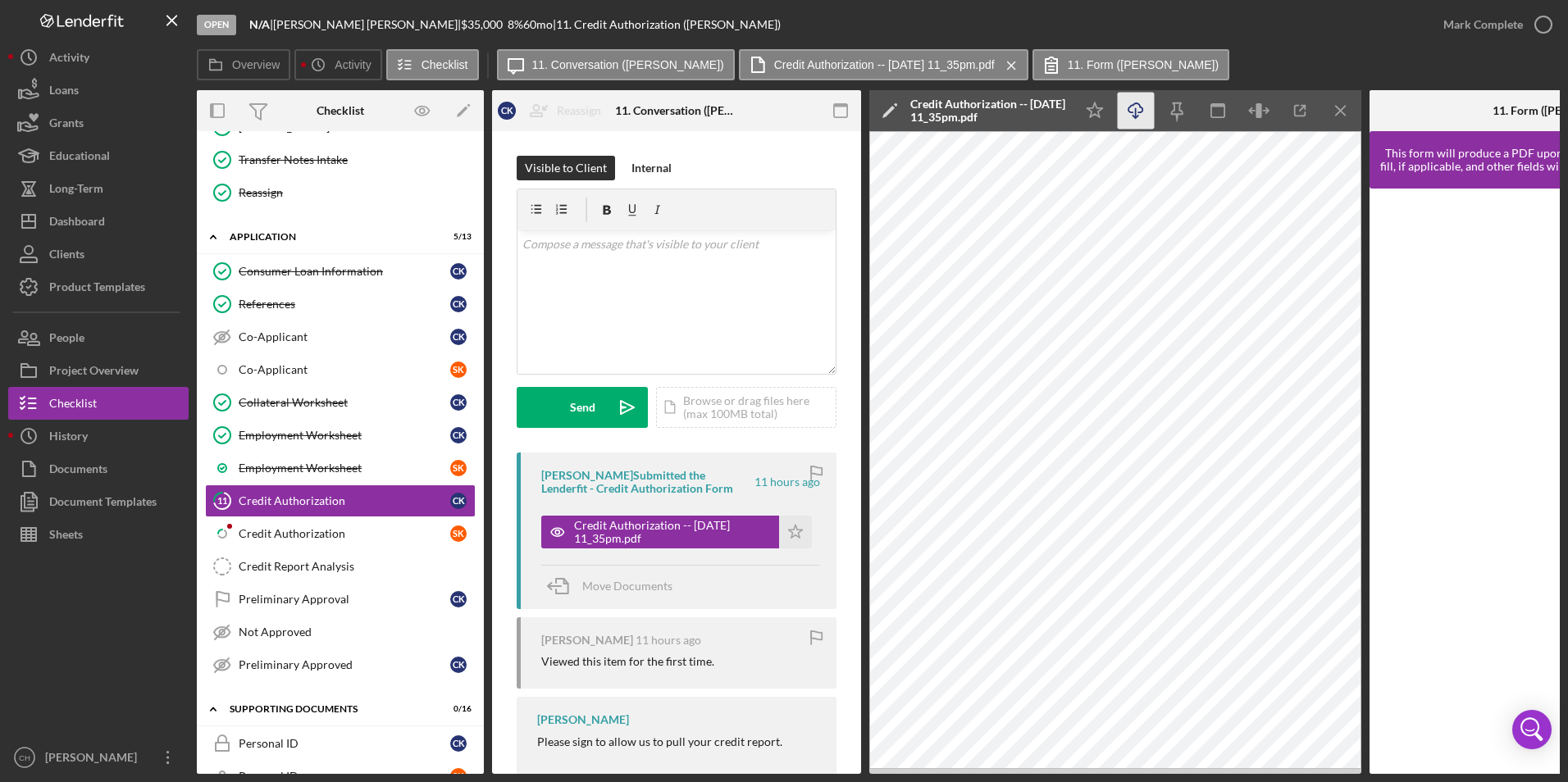
click at [1139, 121] on icon "Icon/Download" at bounding box center [1136, 111] width 37 height 37
click at [788, 533] on icon "Icon/Star" at bounding box center [795, 532] width 32 height 32
click at [1494, 32] on div "Mark Complete" at bounding box center [1483, 24] width 80 height 32
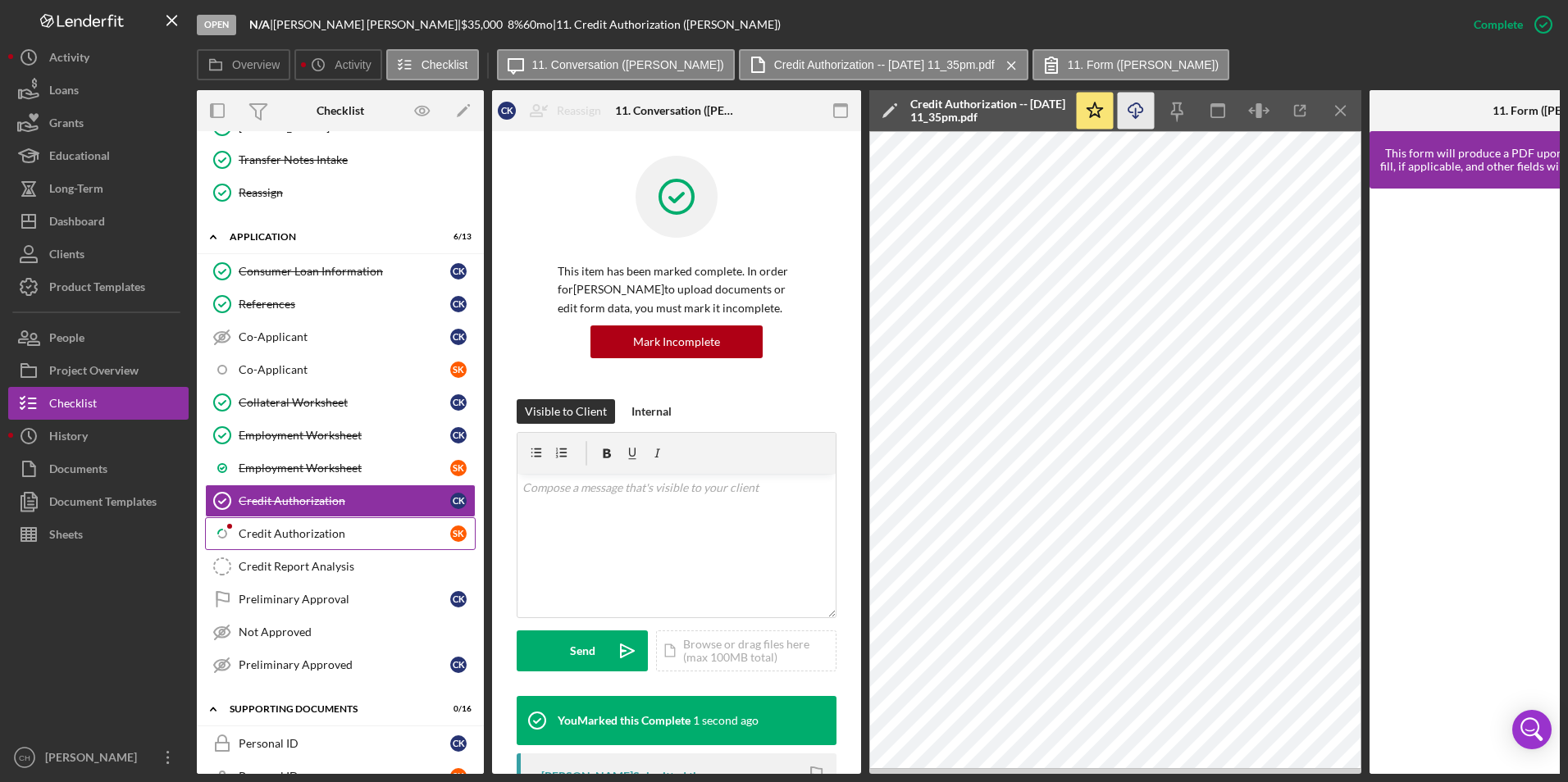
click at [293, 533] on div "Credit Authorization" at bounding box center [344, 533] width 212 height 13
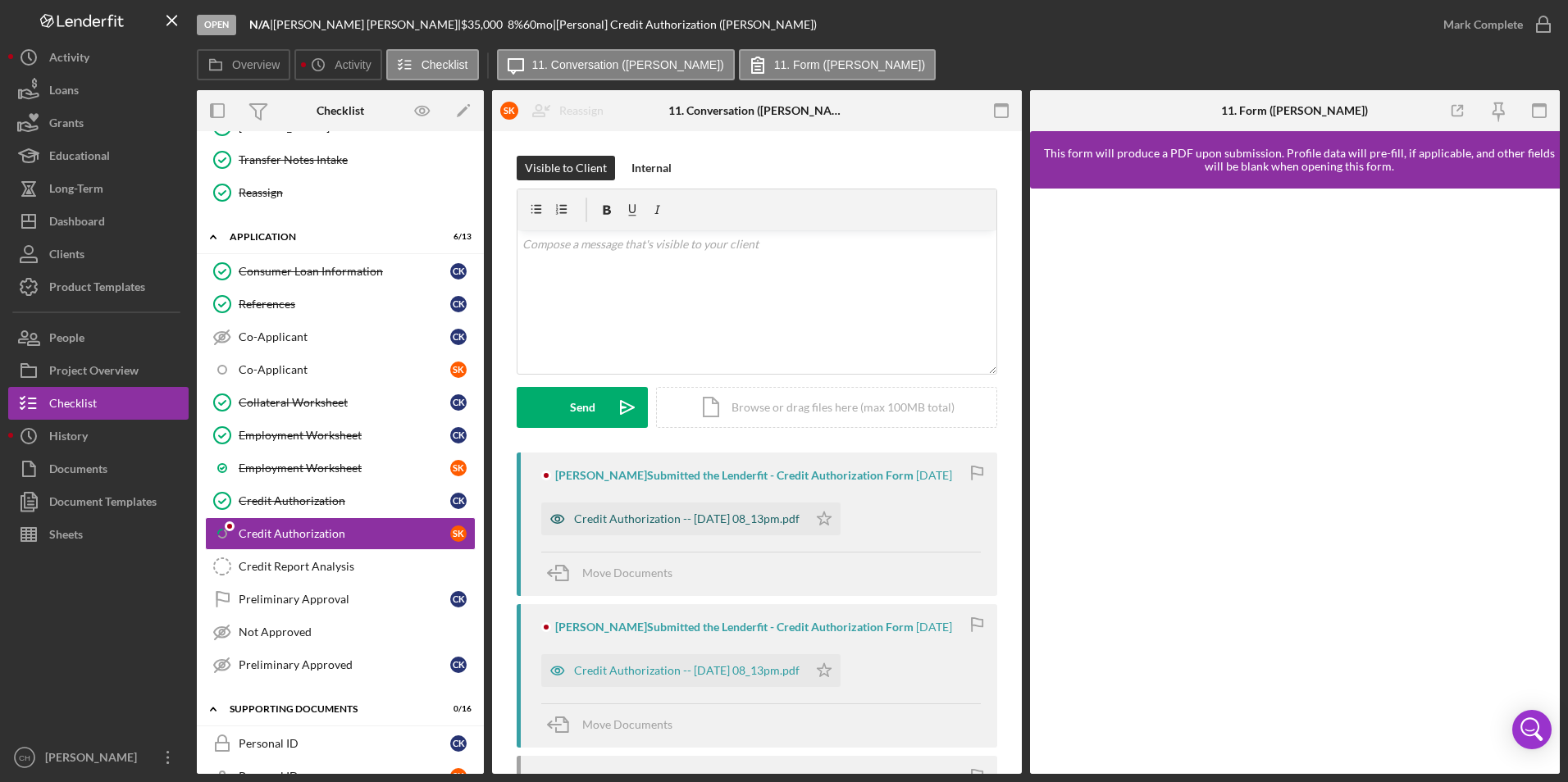
click at [734, 525] on div "Credit Authorization -- [DATE] 08_13pm.pdf" at bounding box center [687, 519] width 226 height 13
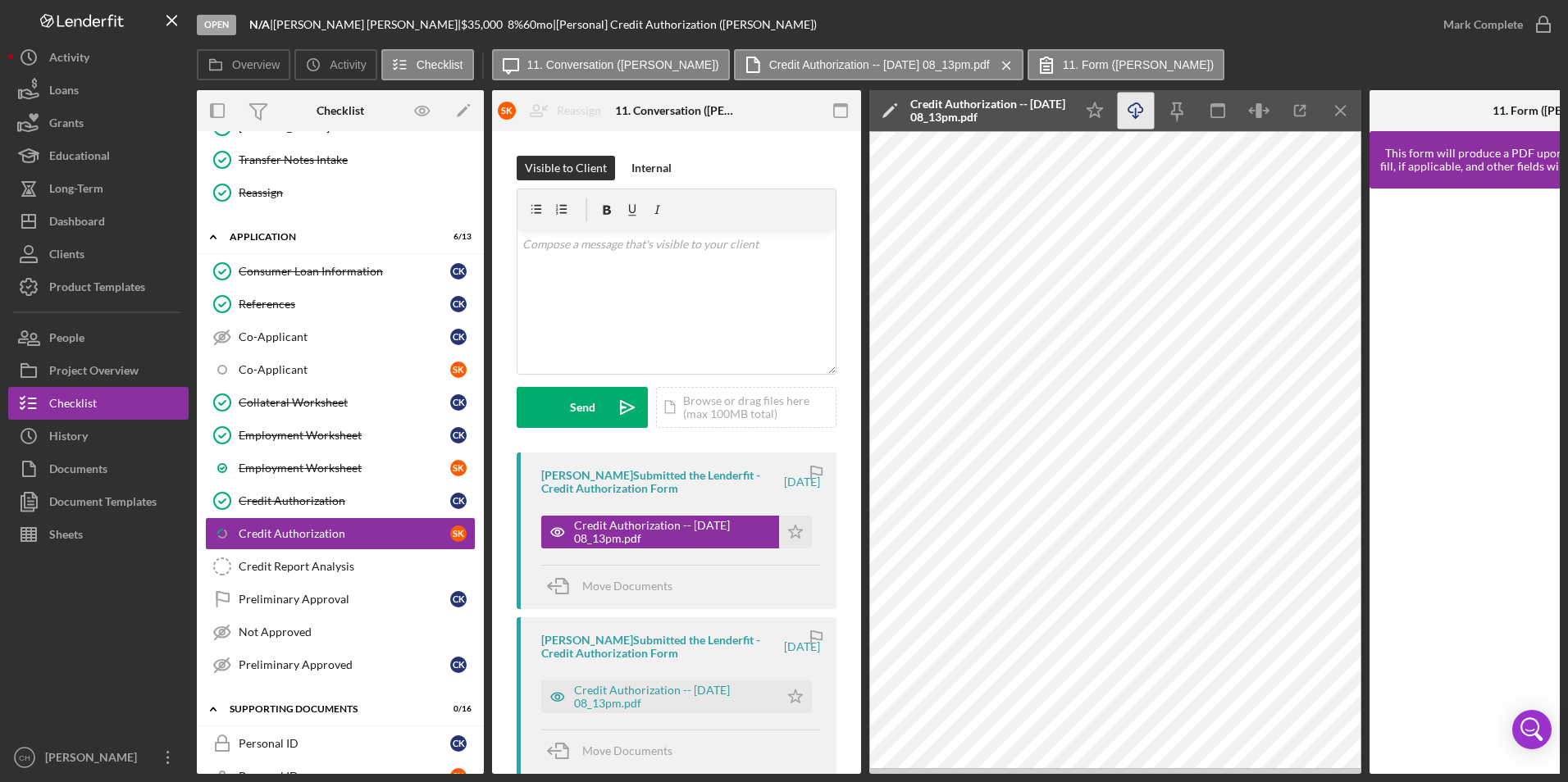
click at [1142, 111] on icon "Icon/Download" at bounding box center [1136, 111] width 37 height 37
click at [787, 526] on icon "Icon/Star" at bounding box center [795, 532] width 32 height 32
click at [1470, 28] on div "Mark Complete" at bounding box center [1483, 24] width 80 height 32
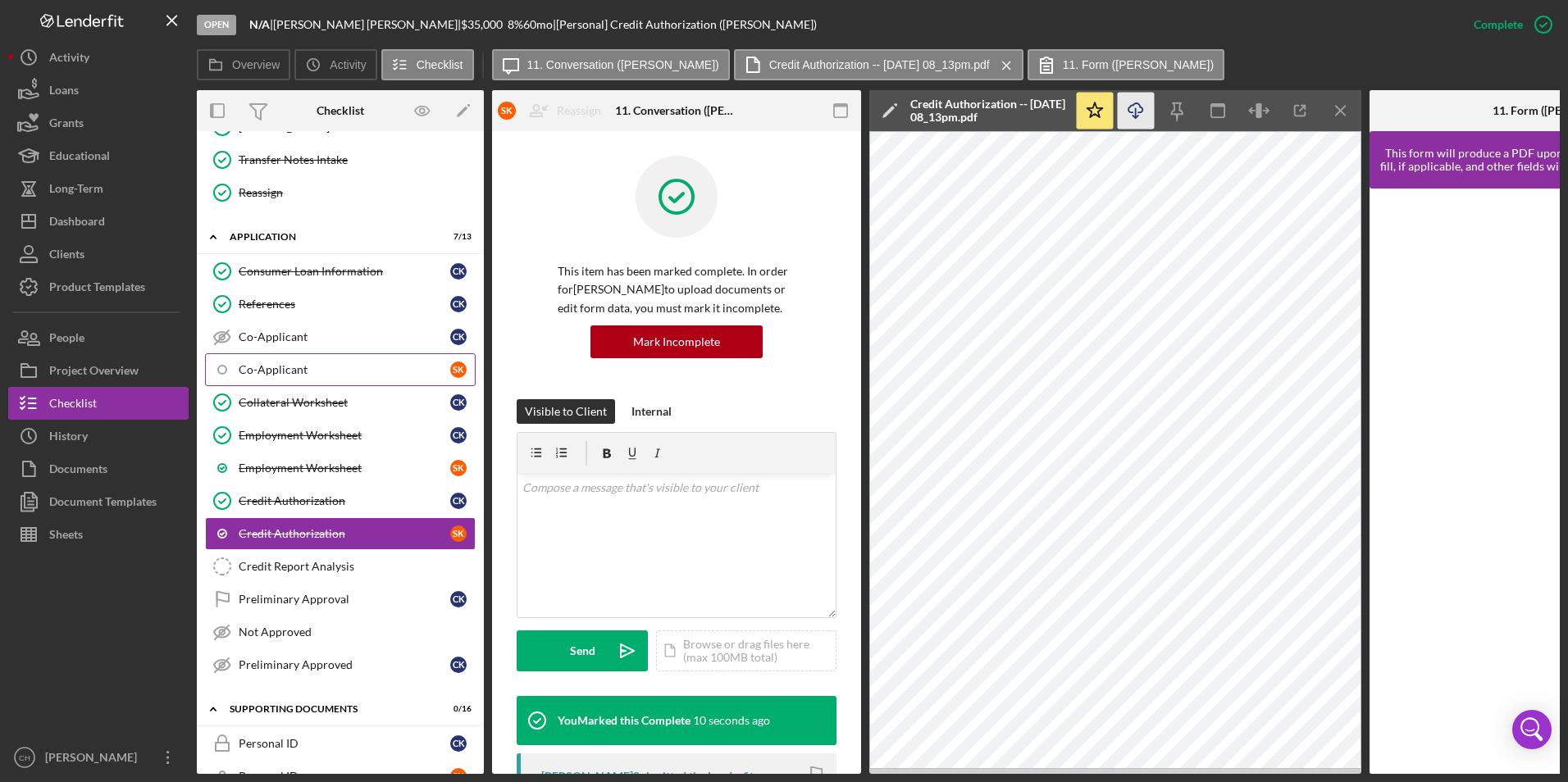
click at [310, 372] on div "Co-Applicant" at bounding box center [344, 370] width 212 height 13
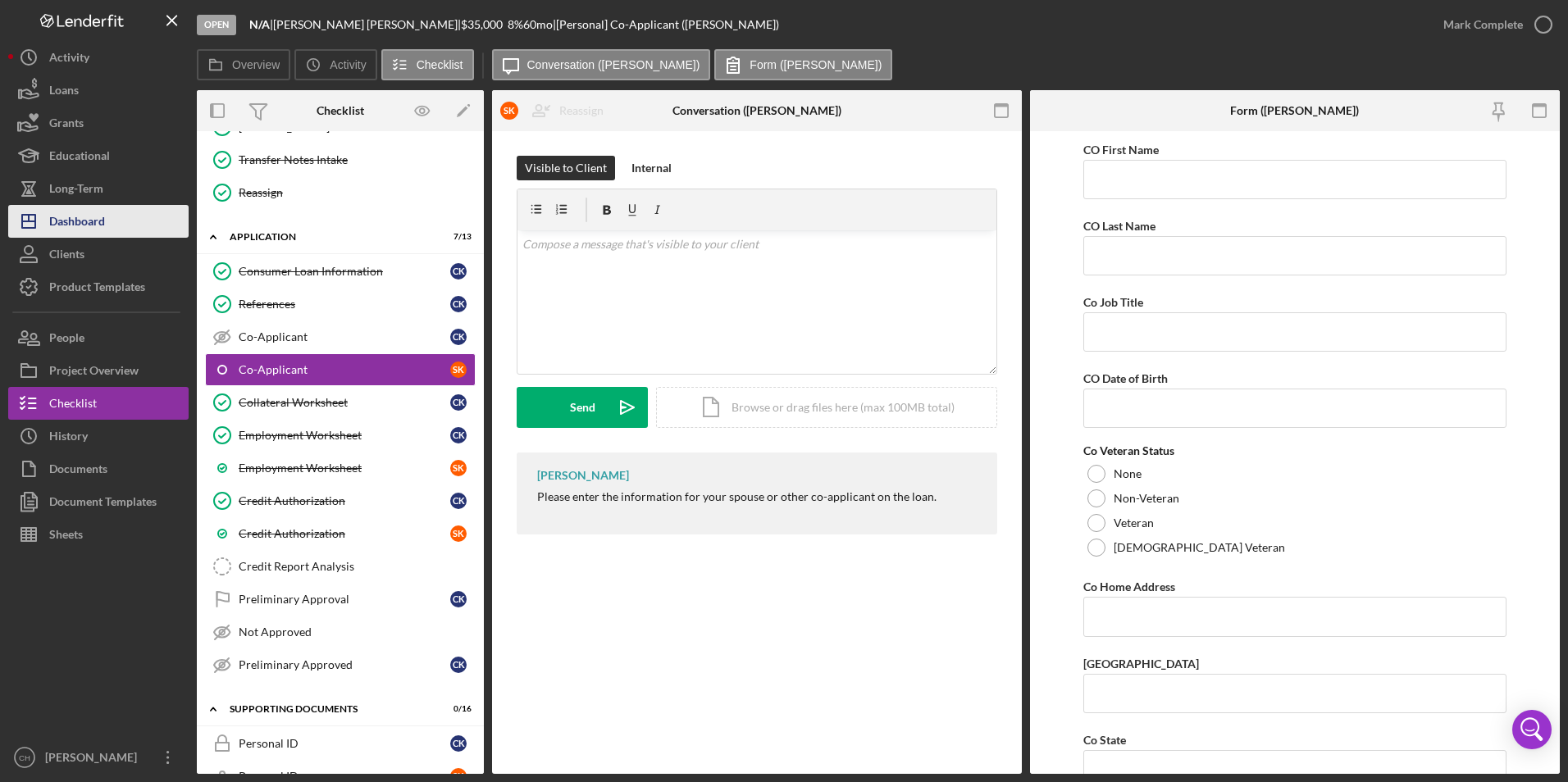
click at [82, 225] on div "Dashboard" at bounding box center [77, 224] width 55 height 37
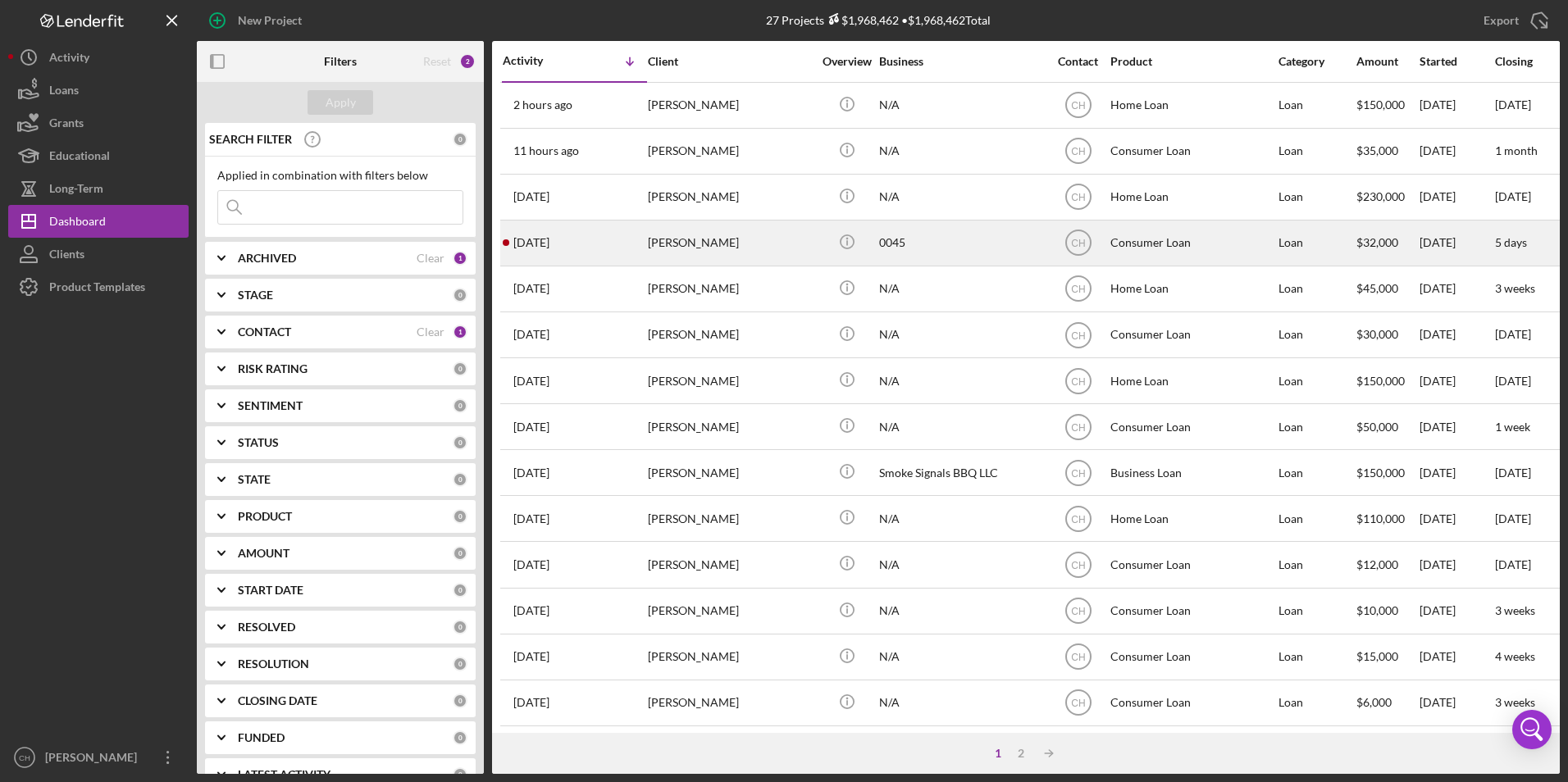
click at [667, 240] on div "[PERSON_NAME]" at bounding box center [729, 243] width 164 height 43
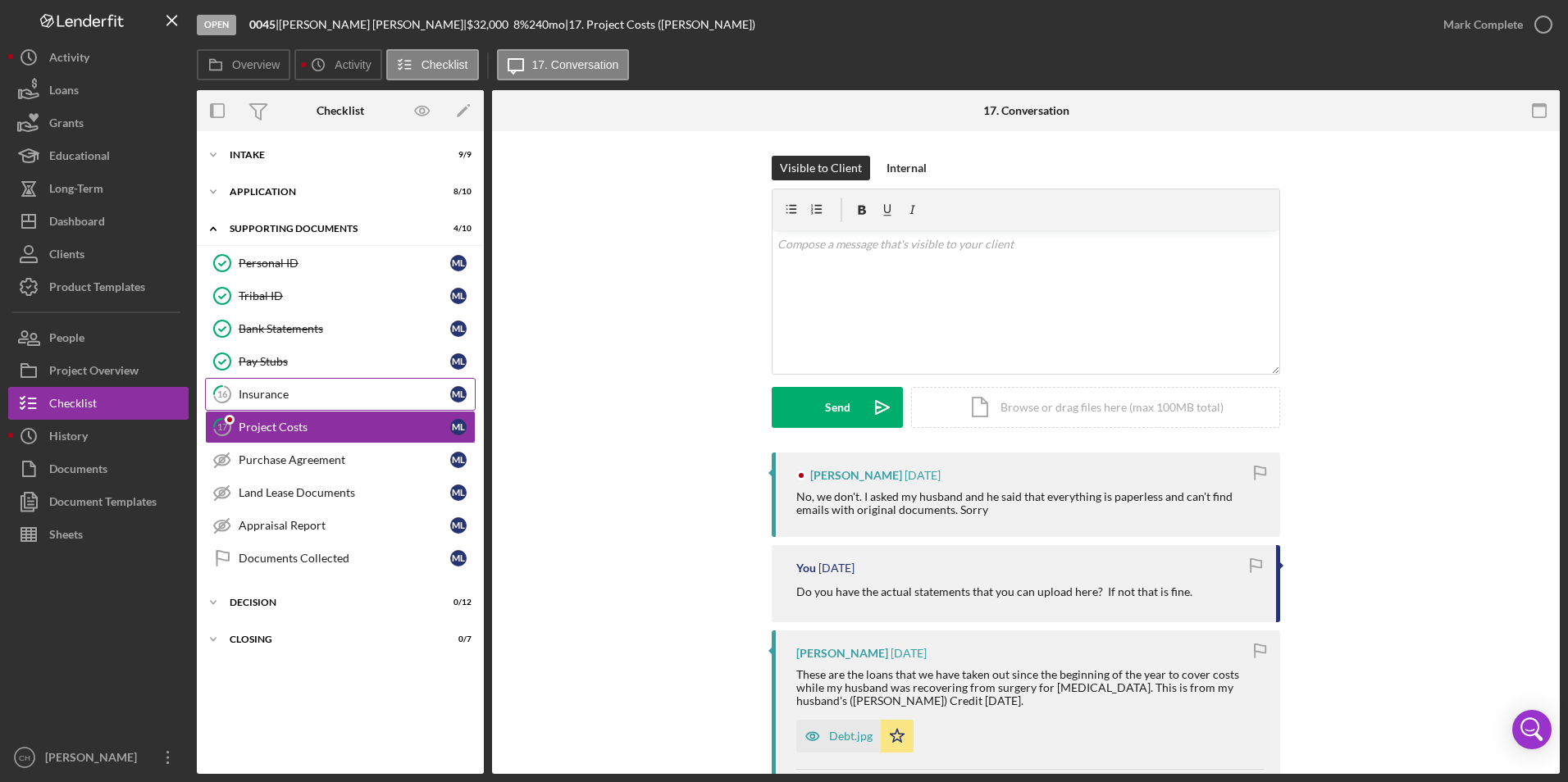
click at [273, 402] on link "16 Insurance m l" at bounding box center [340, 394] width 271 height 32
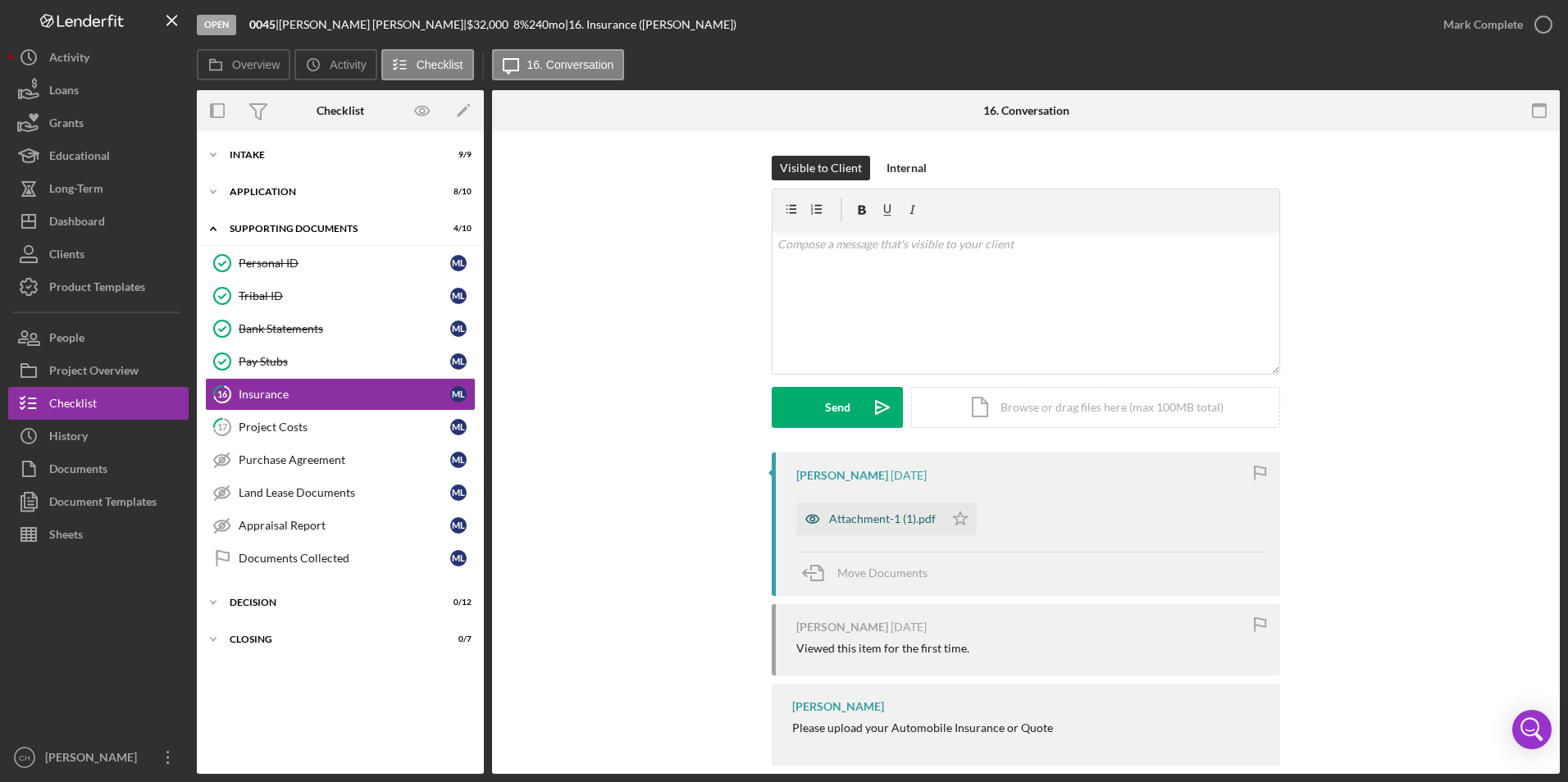
click at [906, 521] on div "Attachment-1 (1).pdf" at bounding box center [882, 519] width 106 height 13
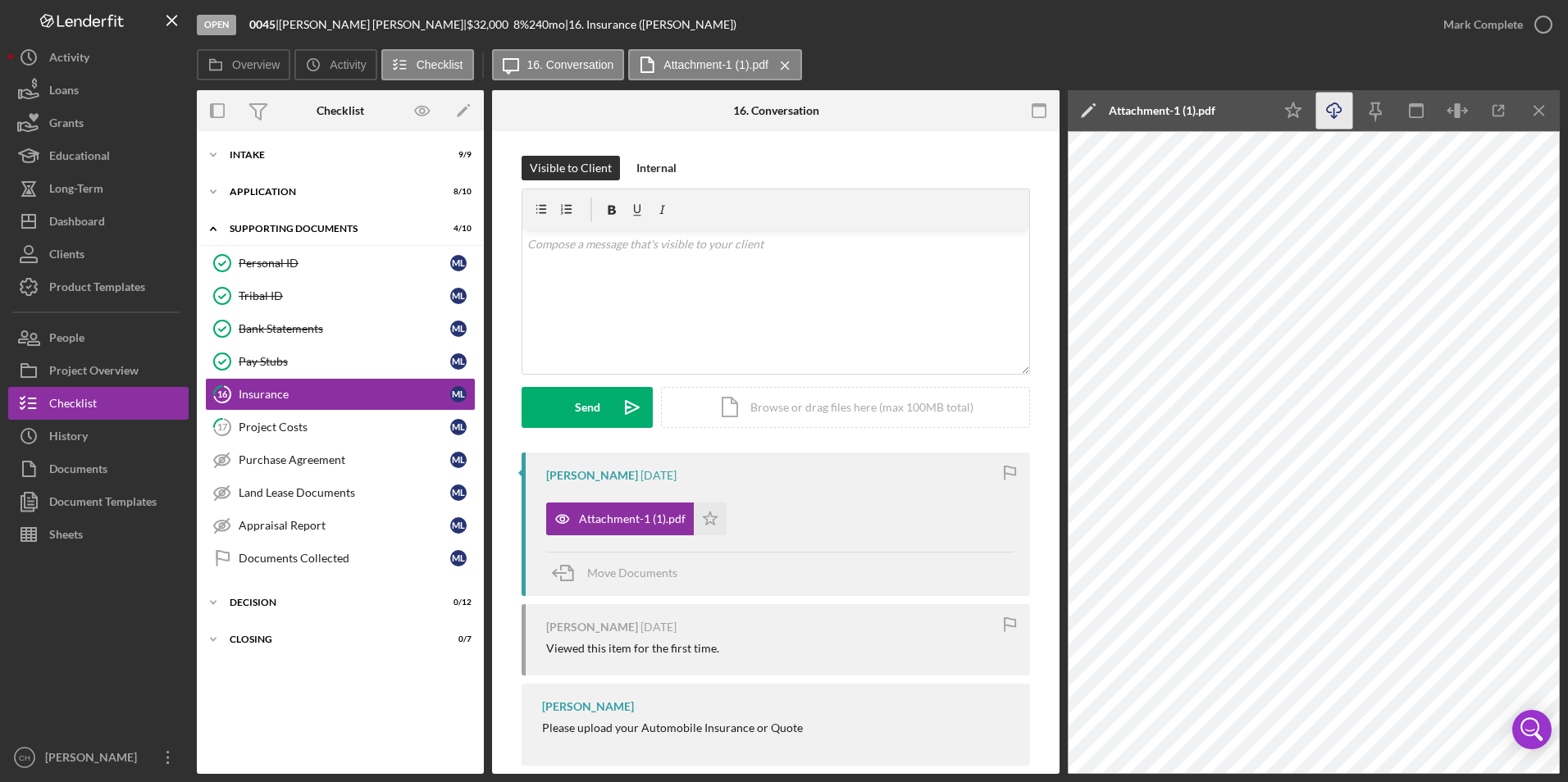
click at [1327, 117] on icon "Icon/Download" at bounding box center [1335, 111] width 37 height 37
click at [703, 519] on icon "Icon/Star" at bounding box center [709, 519] width 32 height 32
click at [1474, 26] on div "Mark Complete" at bounding box center [1483, 24] width 80 height 32
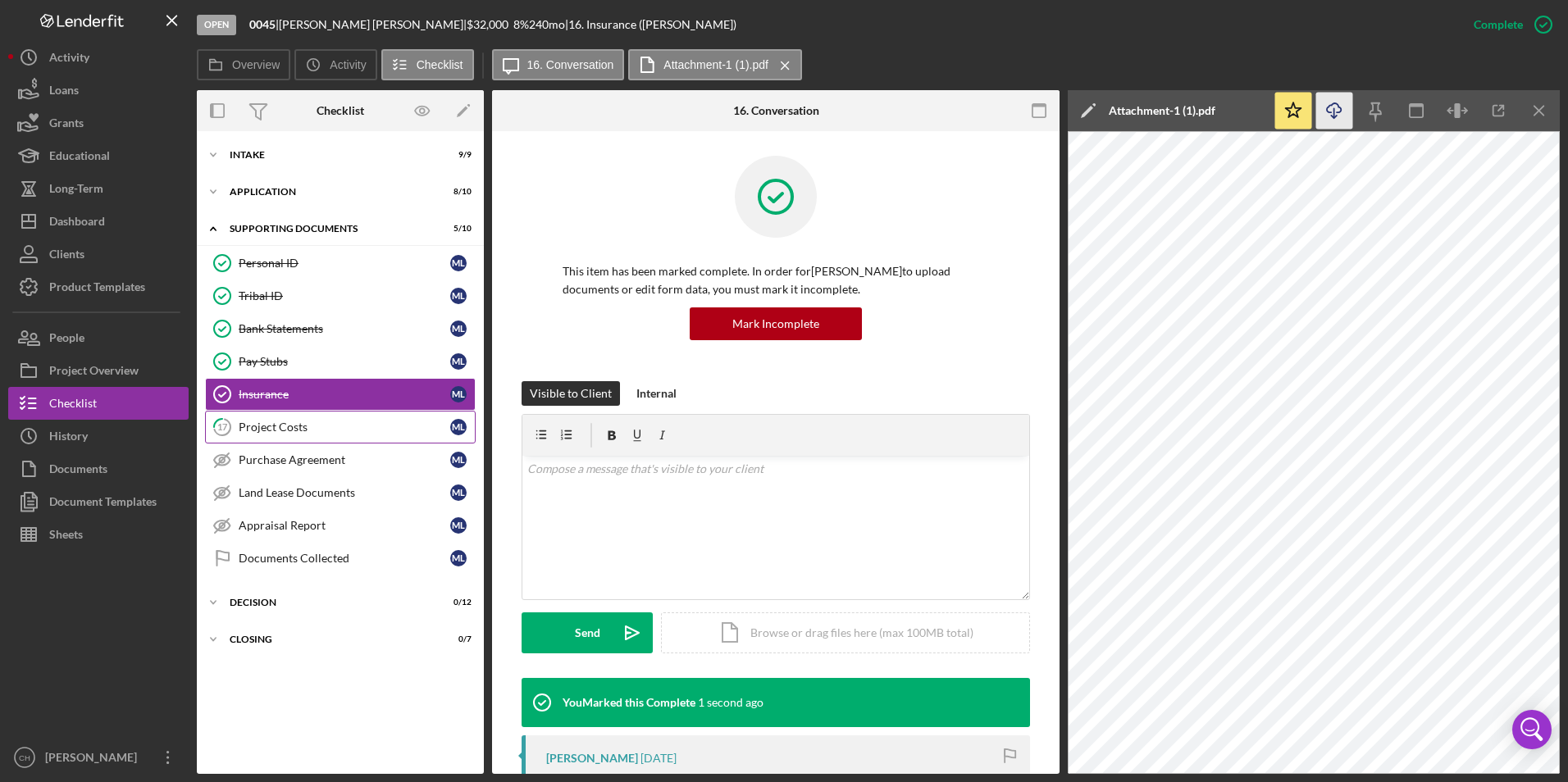
click at [274, 418] on link "17 Project Costs m l" at bounding box center [340, 426] width 271 height 32
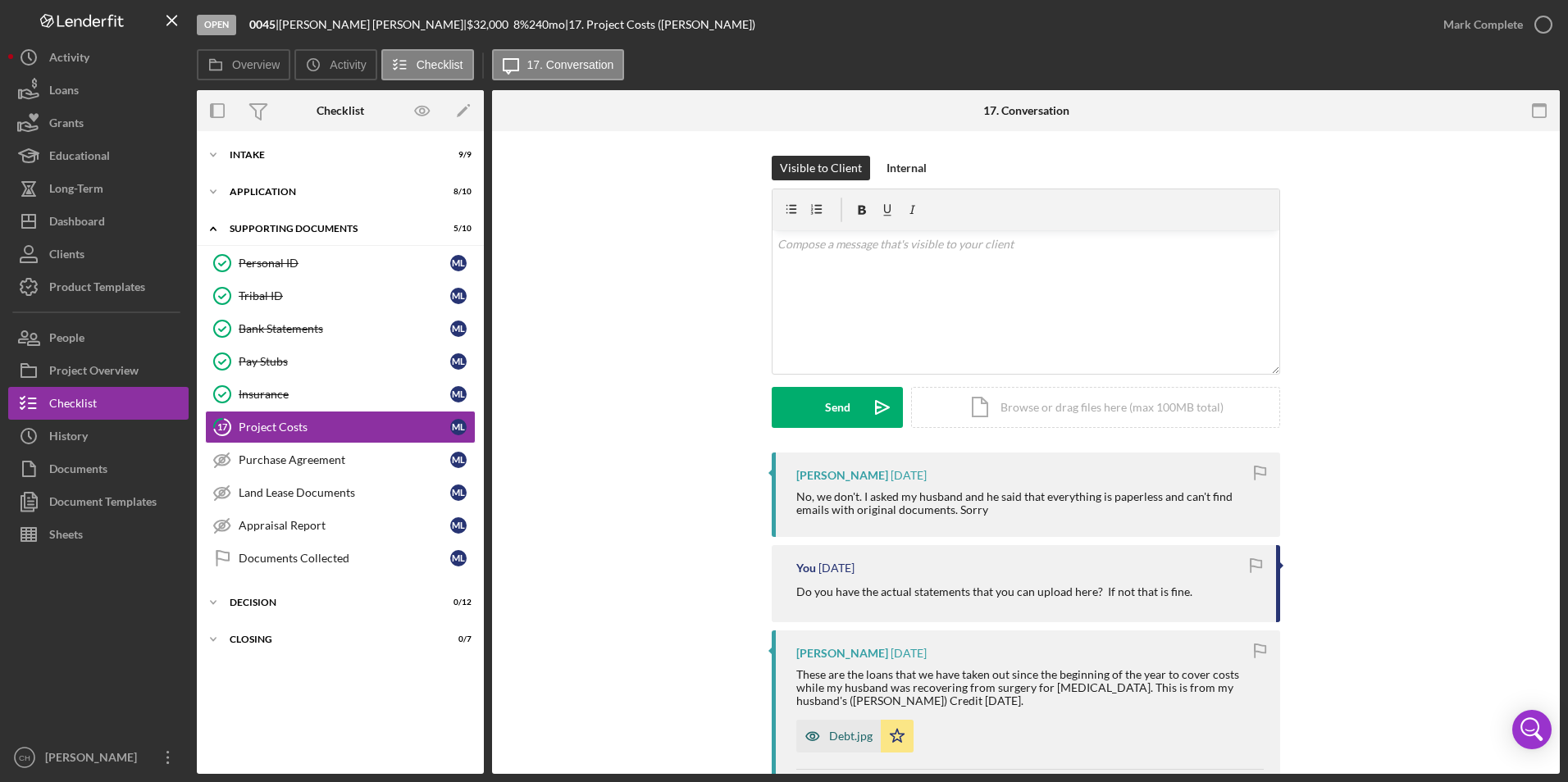
click at [839, 744] on div "Debt.jpg" at bounding box center [838, 736] width 84 height 32
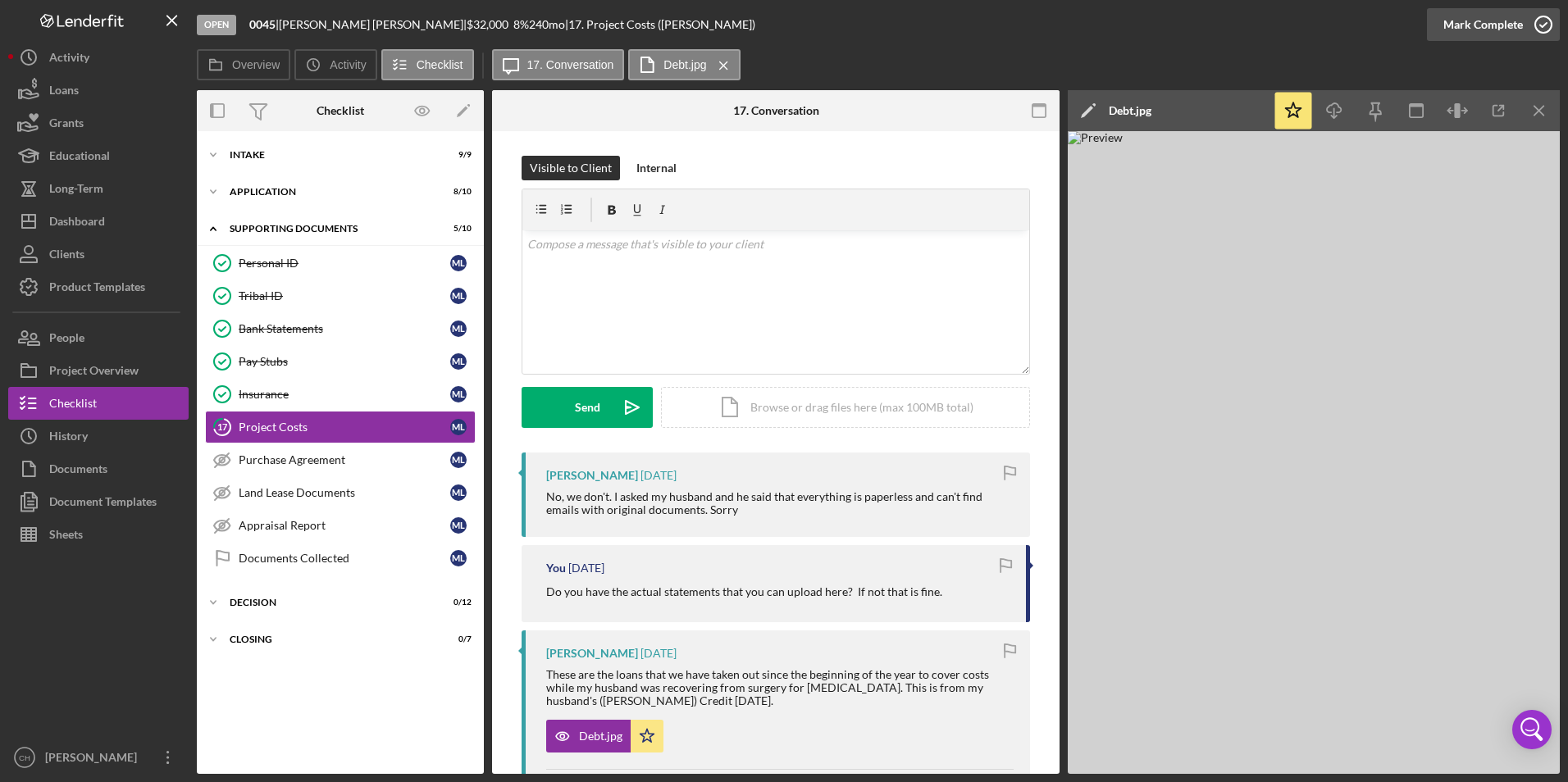
click at [1476, 26] on div "Mark Complete" at bounding box center [1483, 24] width 80 height 32
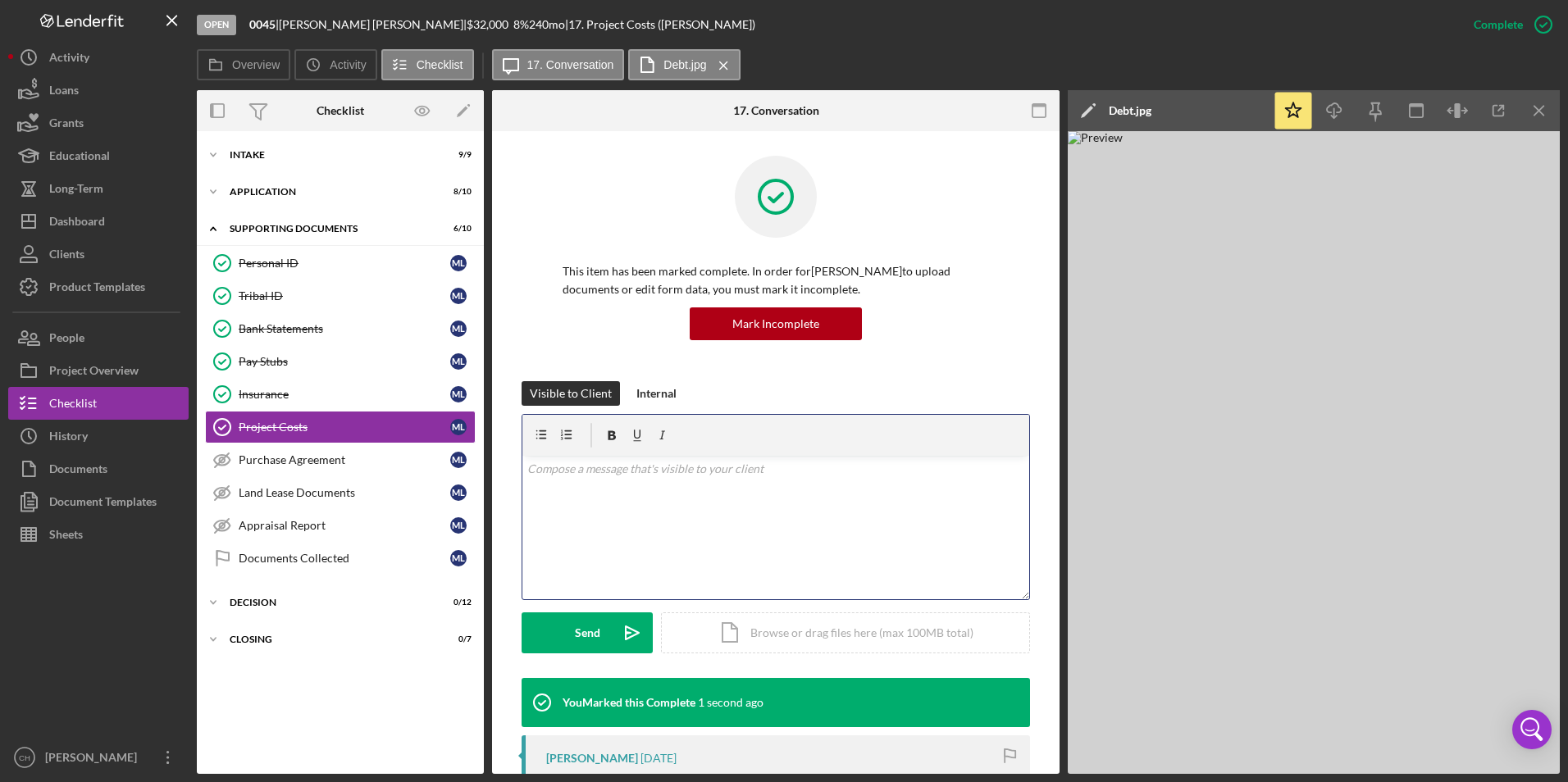
click at [615, 491] on div "v Color teal Color pink Remove color Add row above Add row below Add column bef…" at bounding box center [776, 527] width 507 height 143
click at [594, 628] on div "Send" at bounding box center [587, 633] width 25 height 41
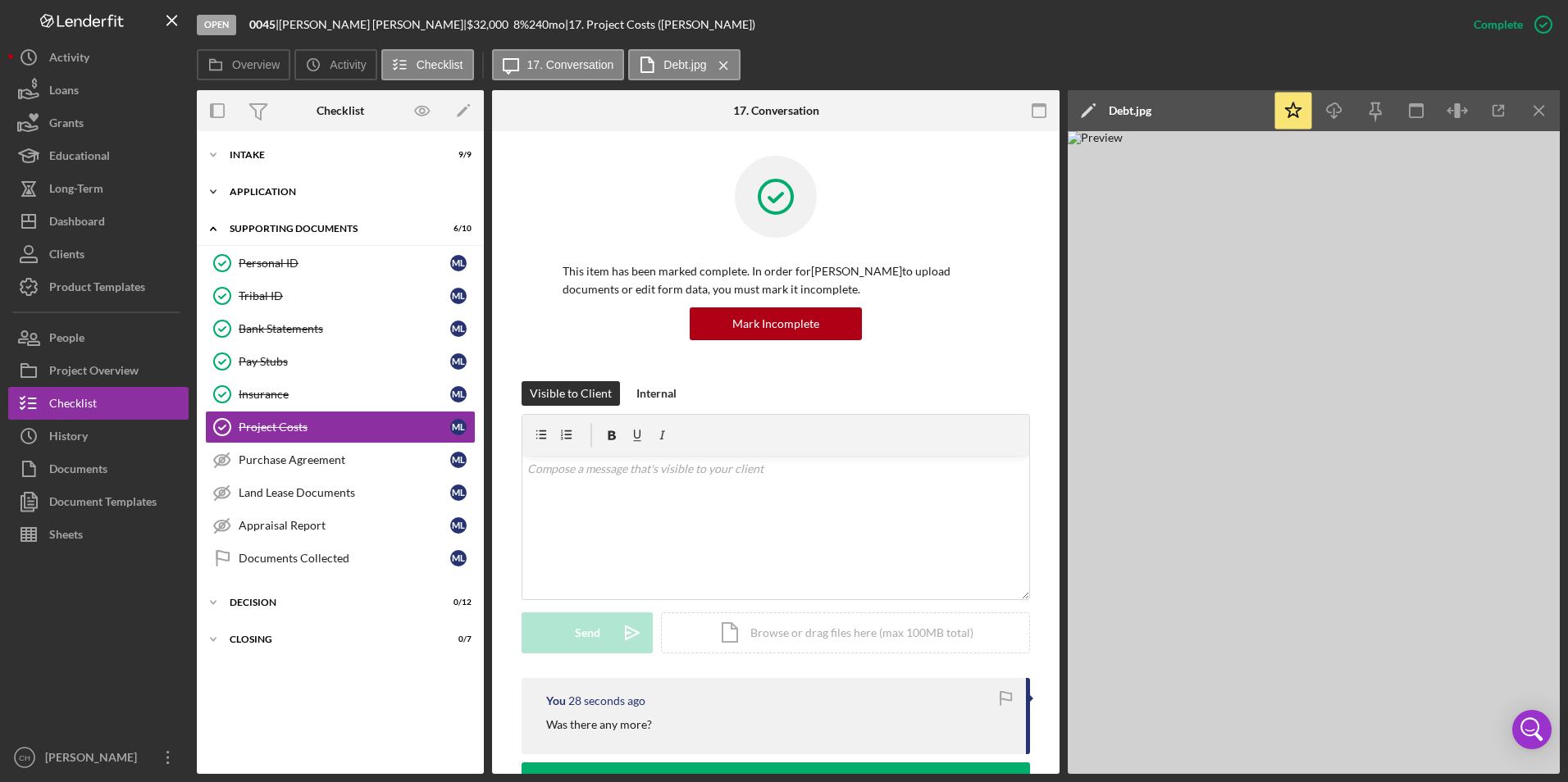
click at [238, 185] on div "Icon/Expander Application 8 / 10" at bounding box center [340, 191] width 287 height 32
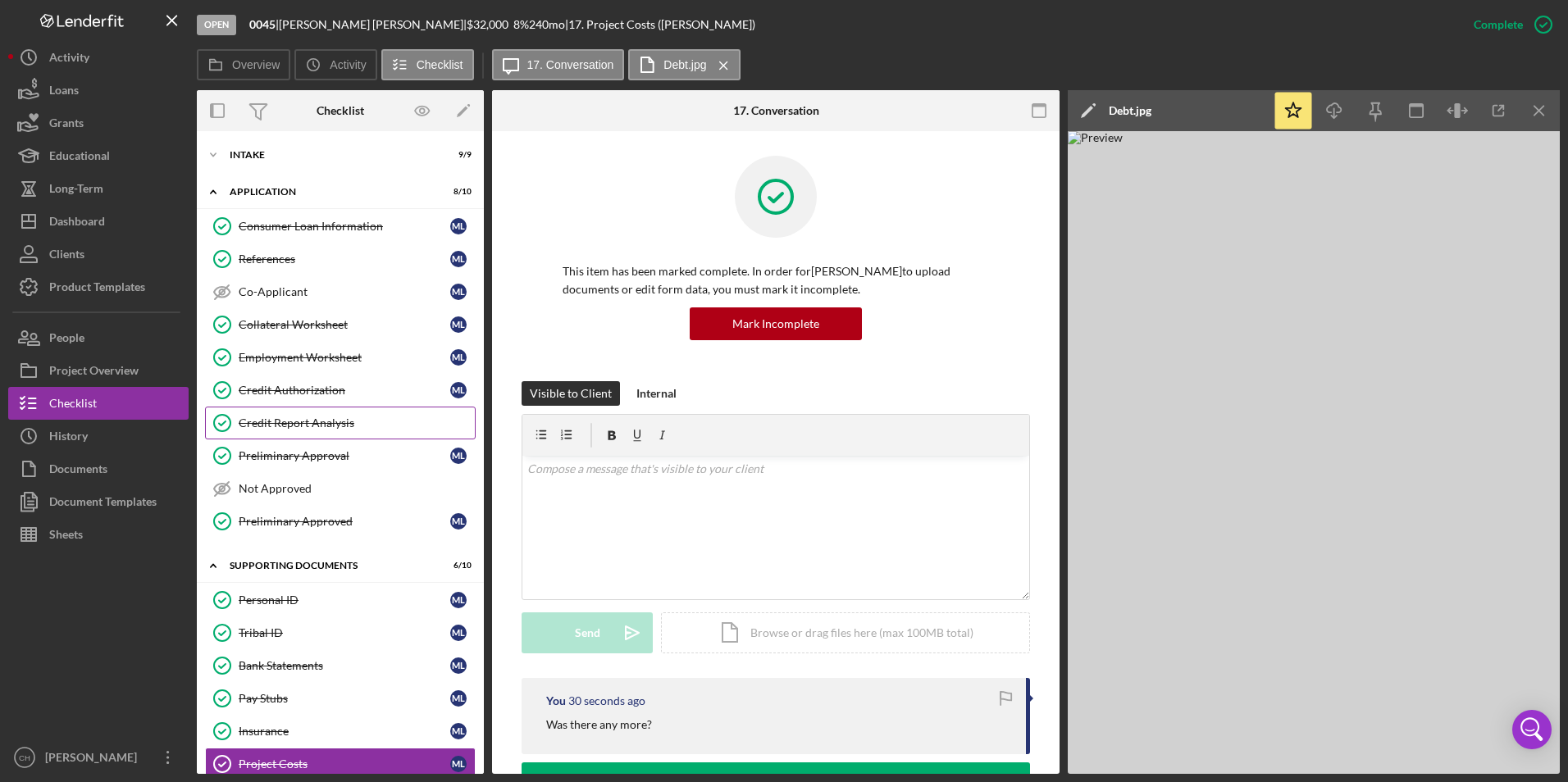
click at [279, 422] on div "Credit Report Analysis" at bounding box center [356, 423] width 236 height 13
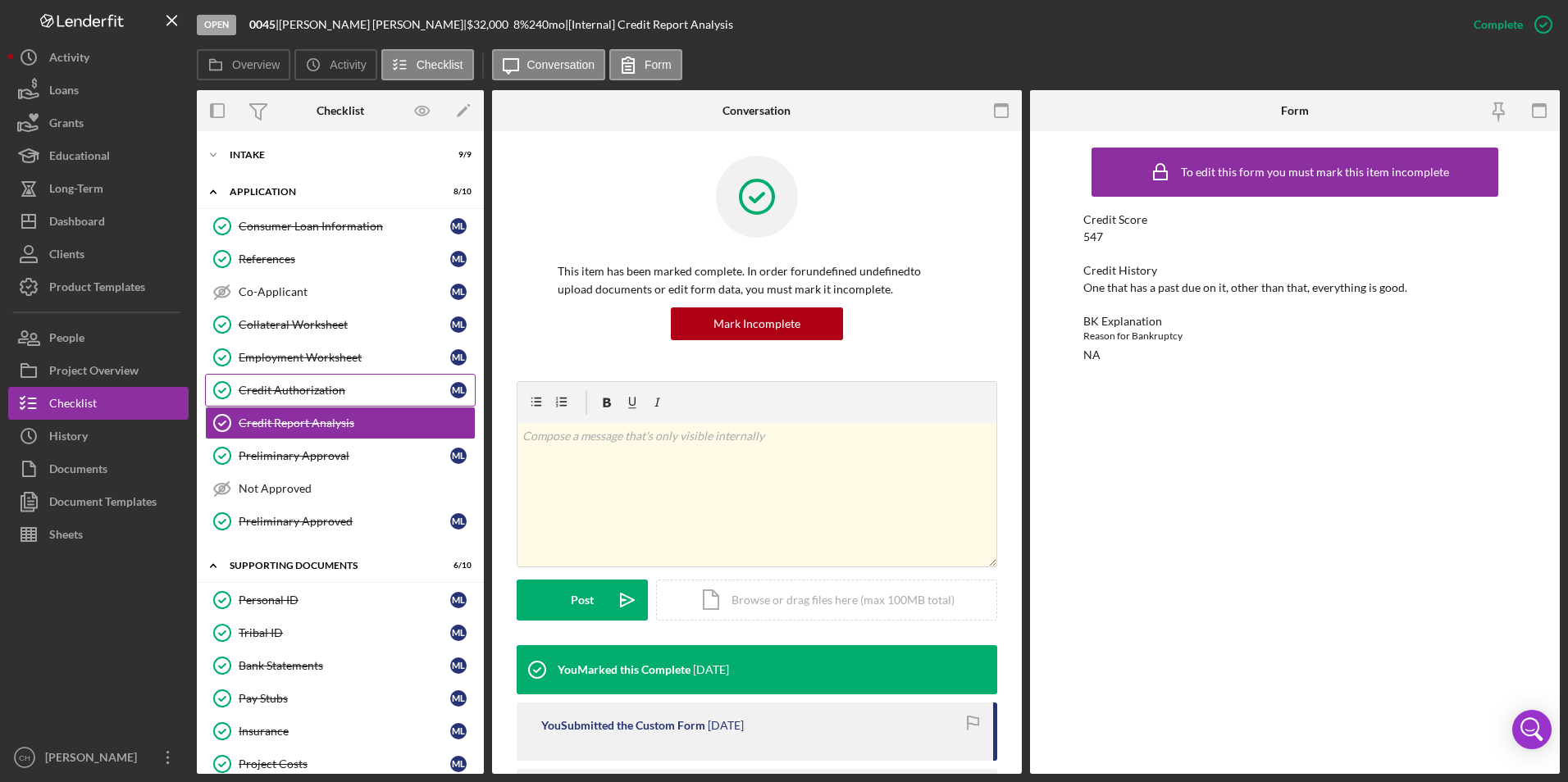
click at [279, 394] on div "Credit Authorization" at bounding box center [344, 390] width 212 height 13
